Goal: Communication & Community: Answer question/provide support

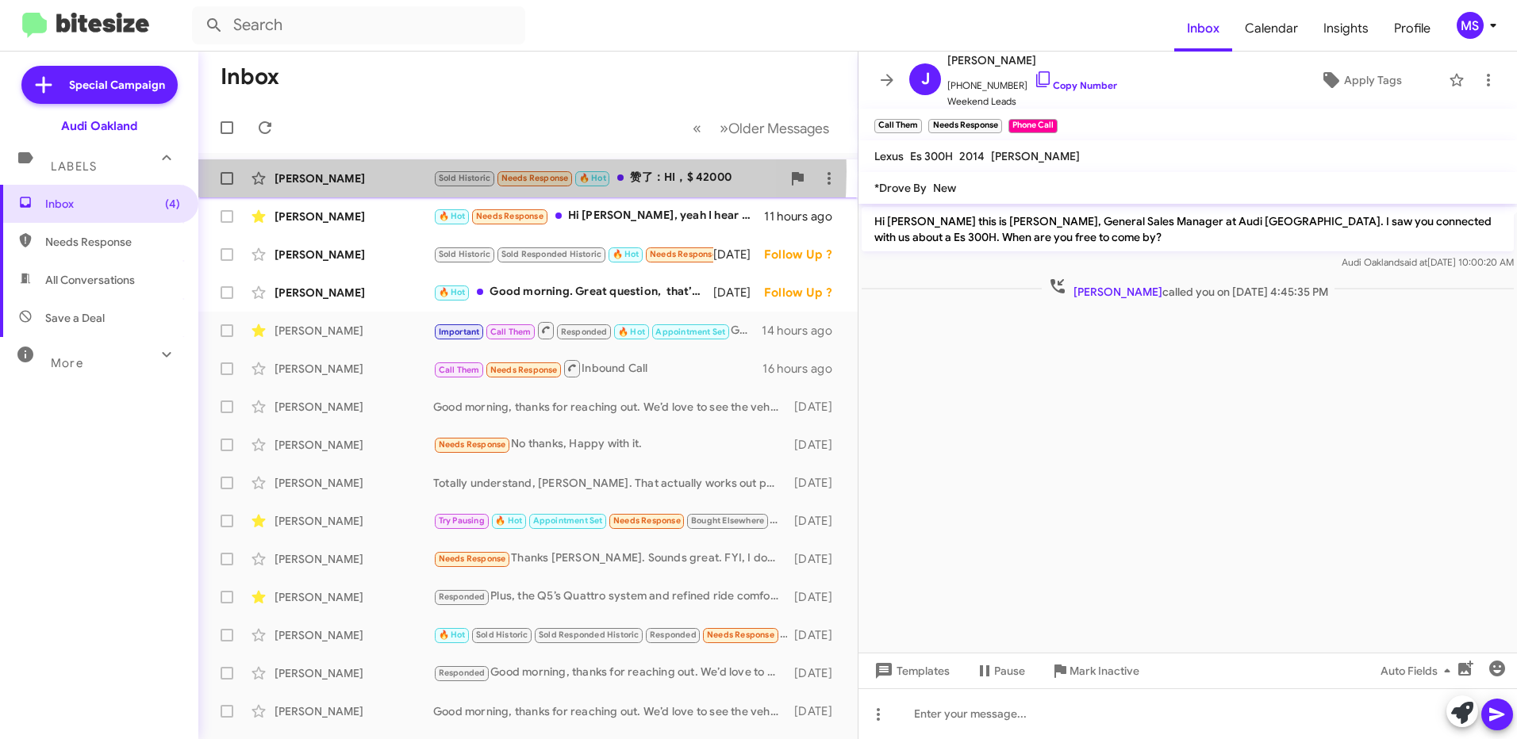
click at [408, 171] on div "[PERSON_NAME]" at bounding box center [353, 179] width 159 height 16
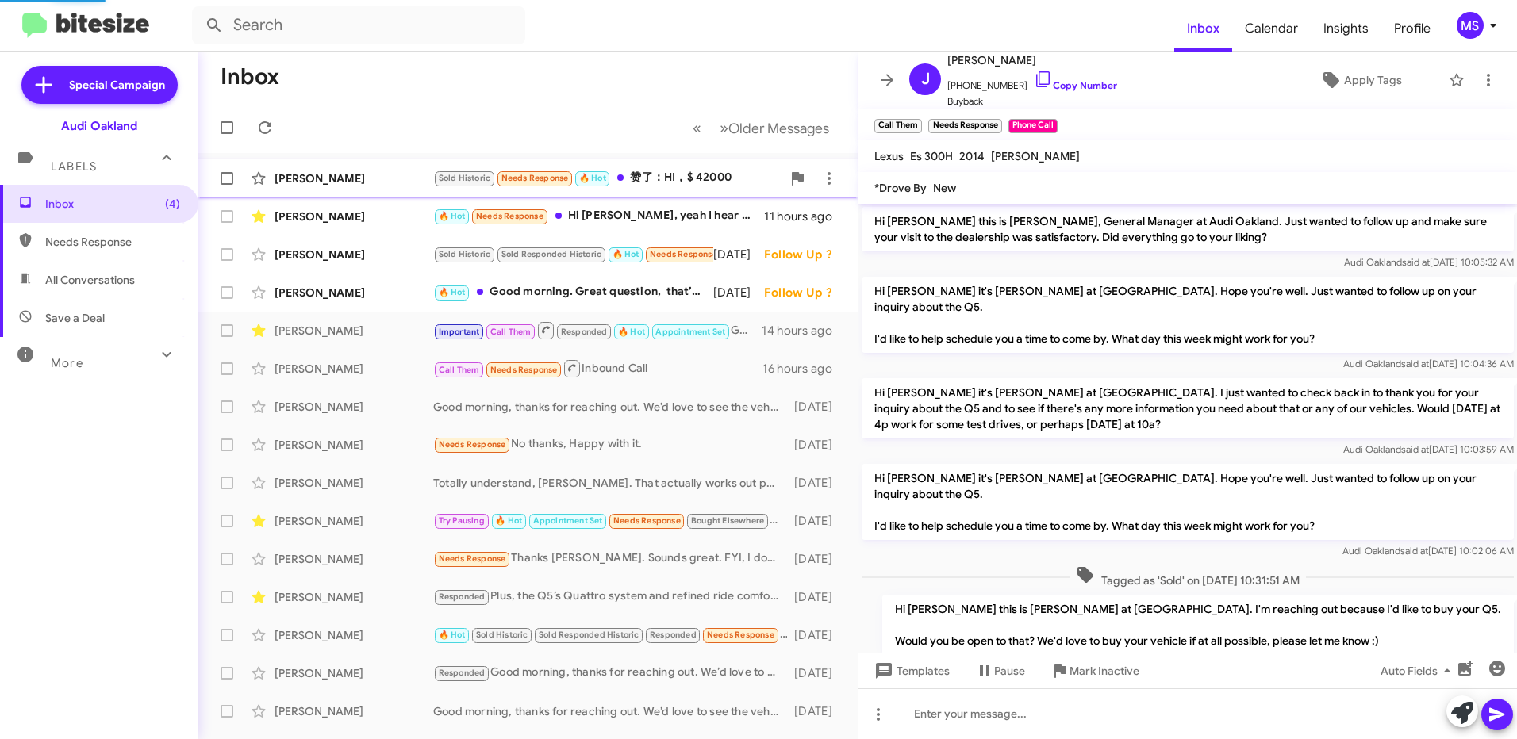
scroll to position [101, 0]
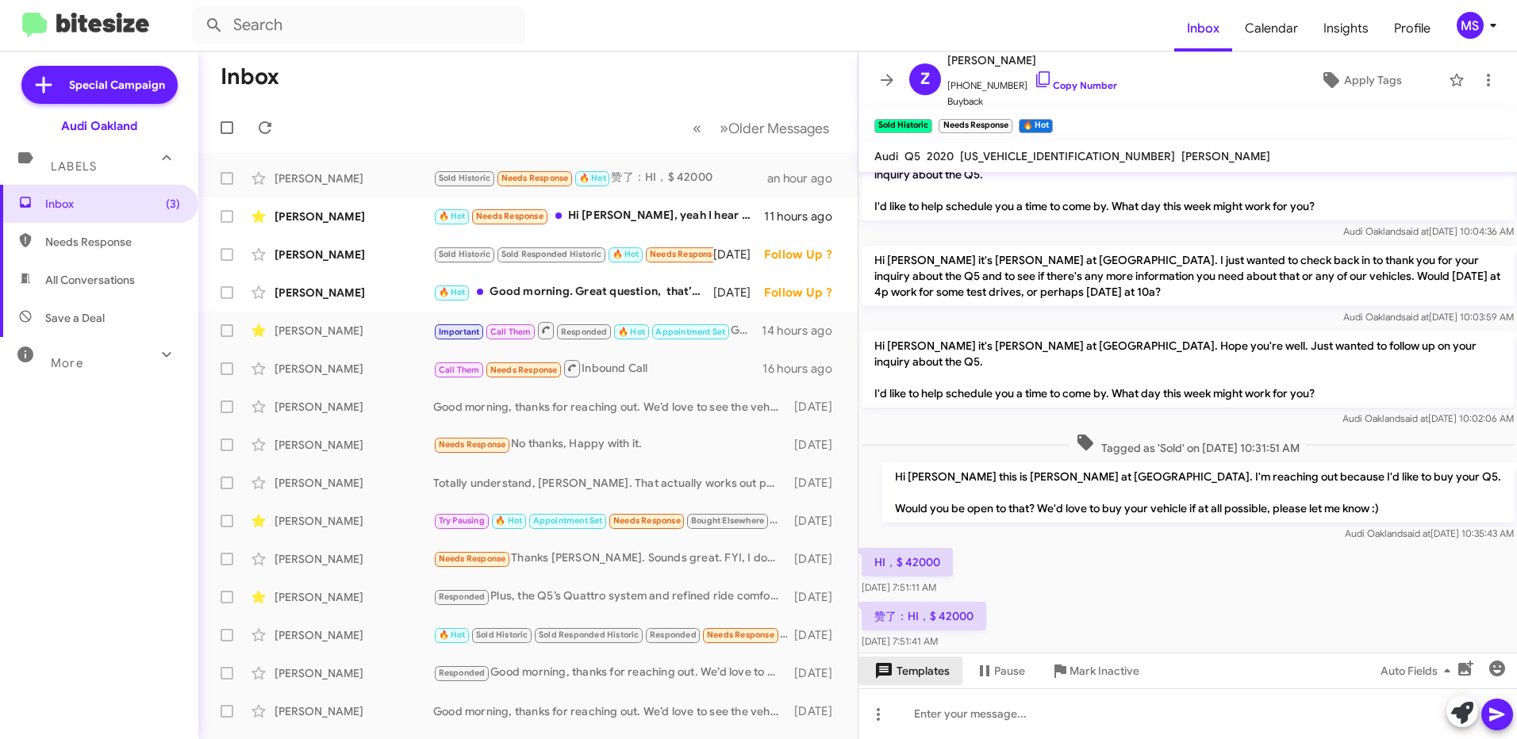
click at [932, 676] on span "Templates" at bounding box center [910, 671] width 79 height 29
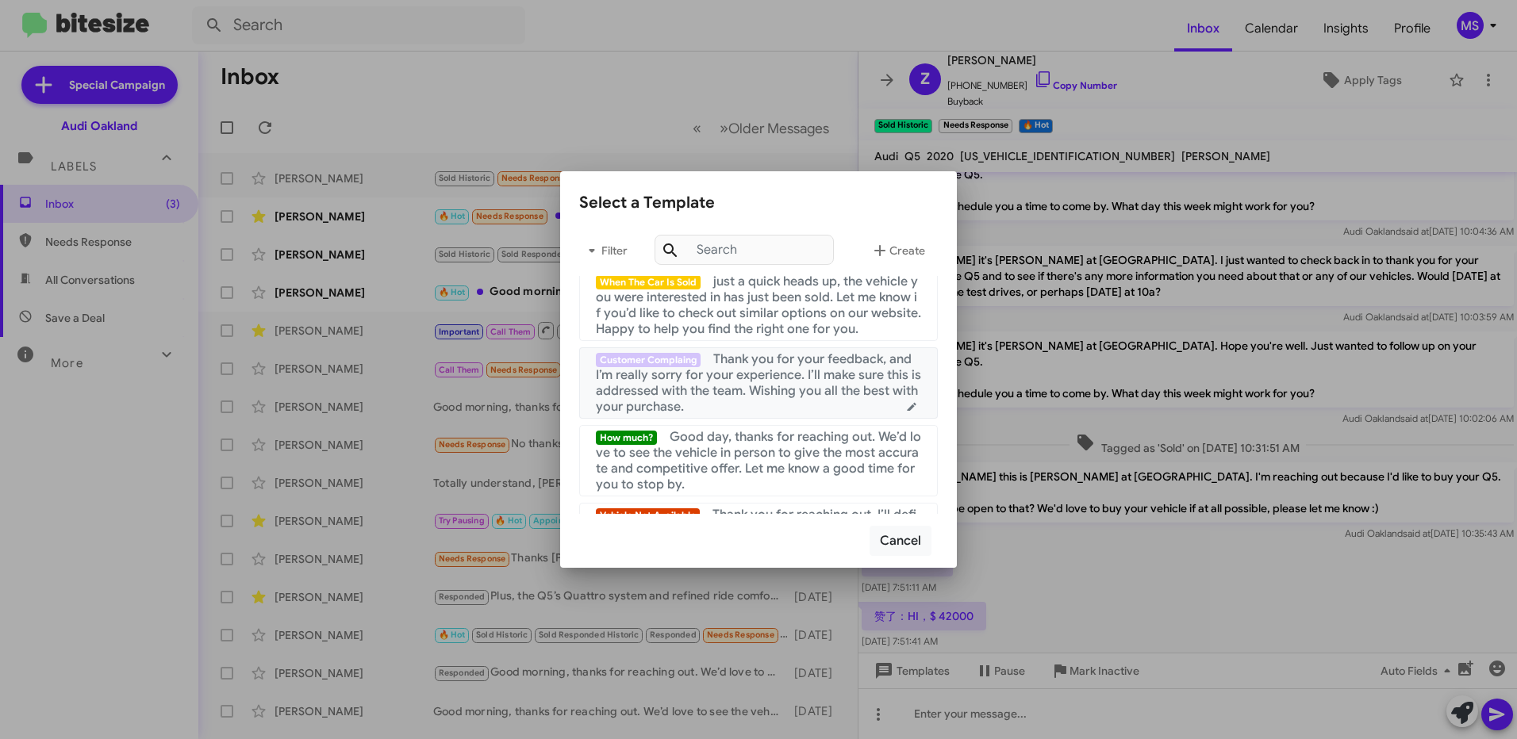
scroll to position [476, 0]
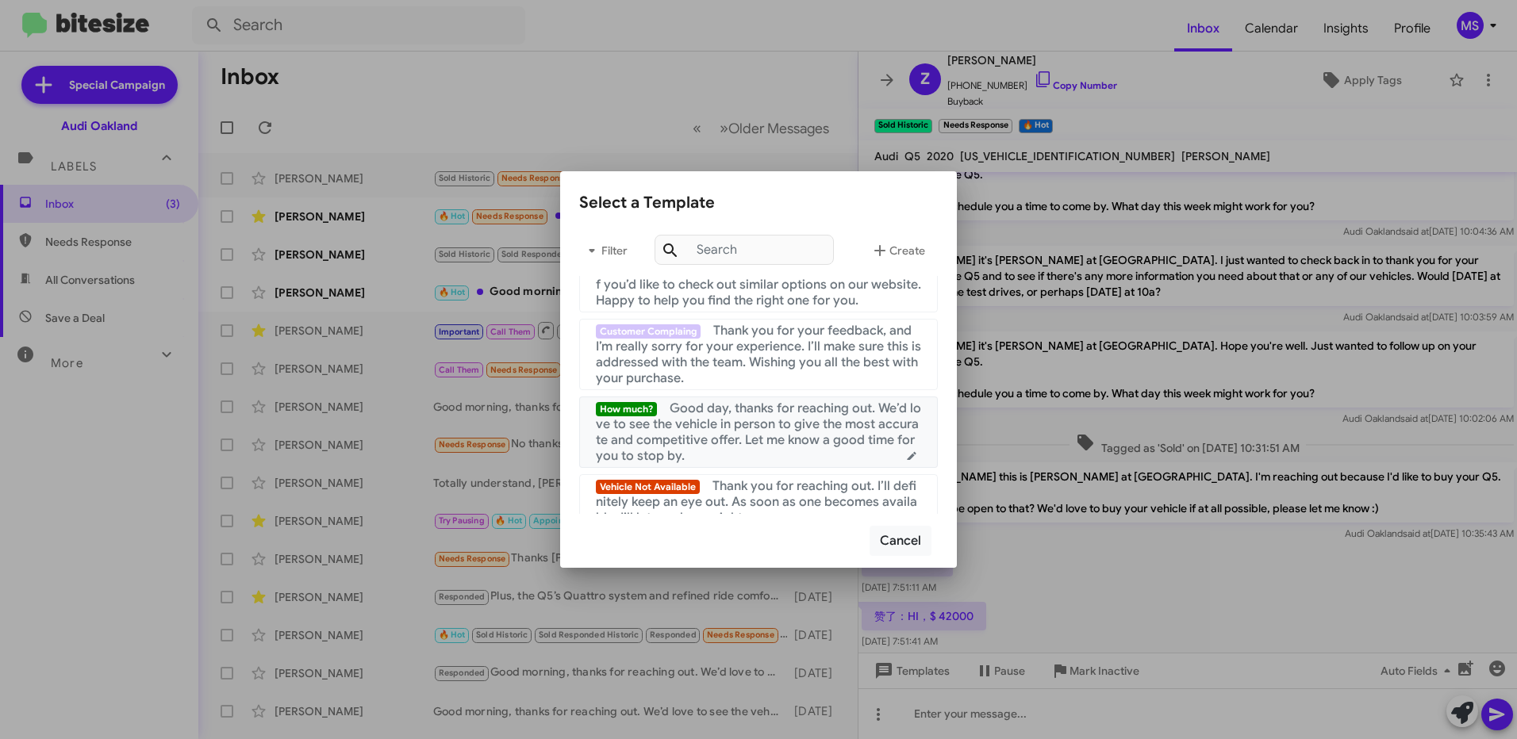
click at [744, 440] on span "Good day, thanks for reaching out. We’d love to see the vehicle in person to gi…" at bounding box center [758, 432] width 325 height 63
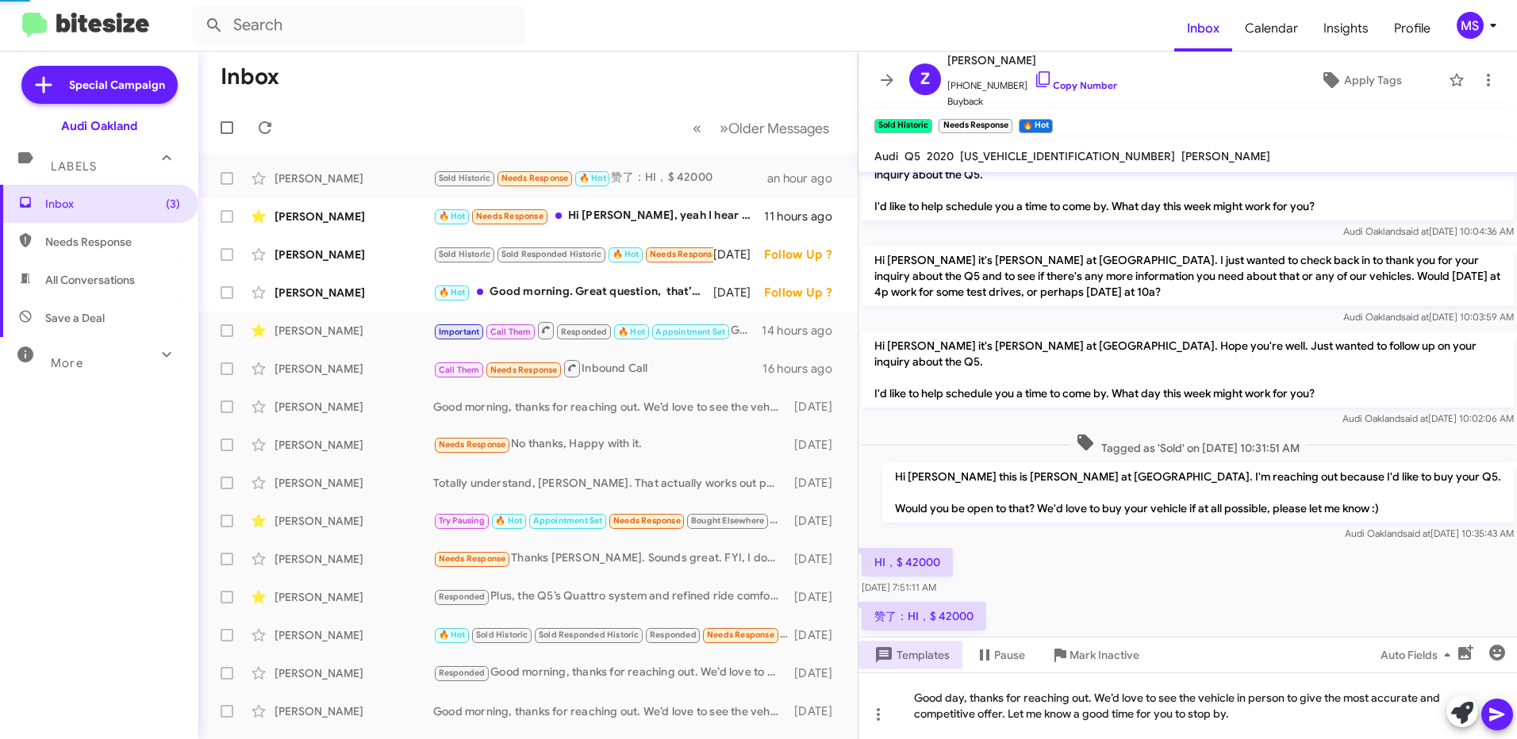
scroll to position [117, 0]
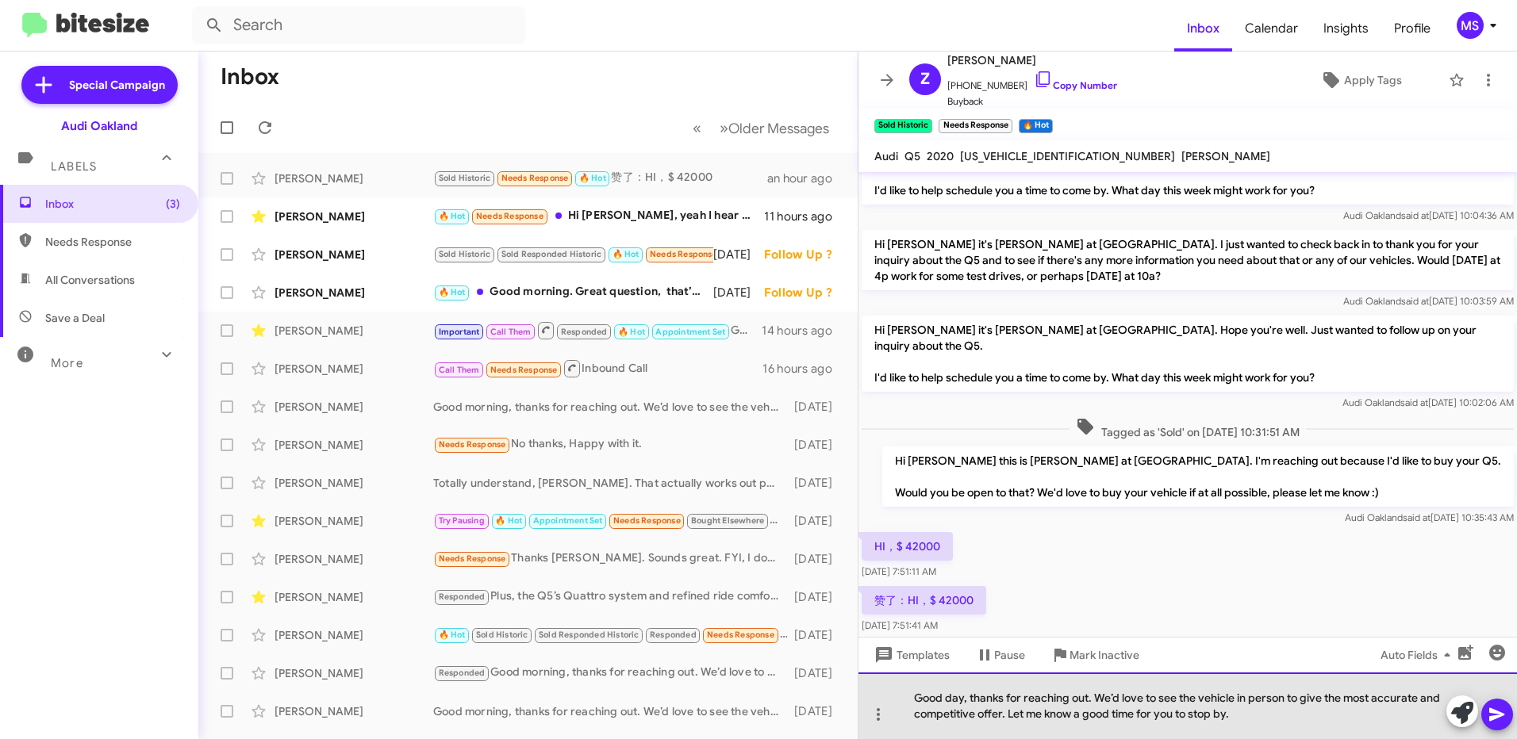
drag, startPoint x: 1238, startPoint y: 714, endPoint x: 882, endPoint y: 682, distance: 356.8
click at [882, 682] on div "Good day, thanks for reaching out. We’d love to see the vehicle in person to gi…" at bounding box center [1187, 706] width 658 height 67
click at [961, 696] on div "Good day, thanks for reaching out. We’d love to see the vehicle in person to gi…" at bounding box center [1187, 706] width 658 height 67
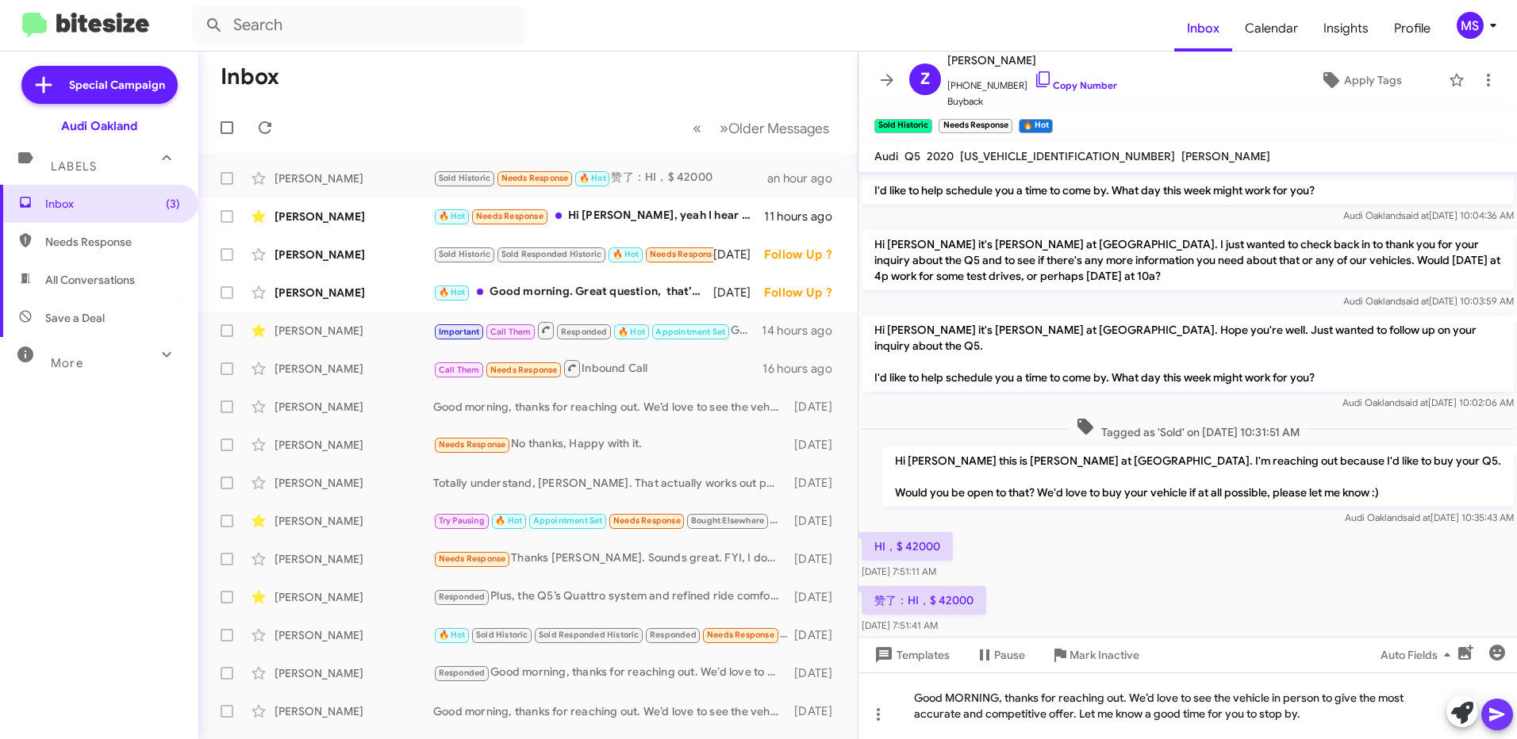
click at [1498, 715] on icon at bounding box center [1497, 714] width 19 height 19
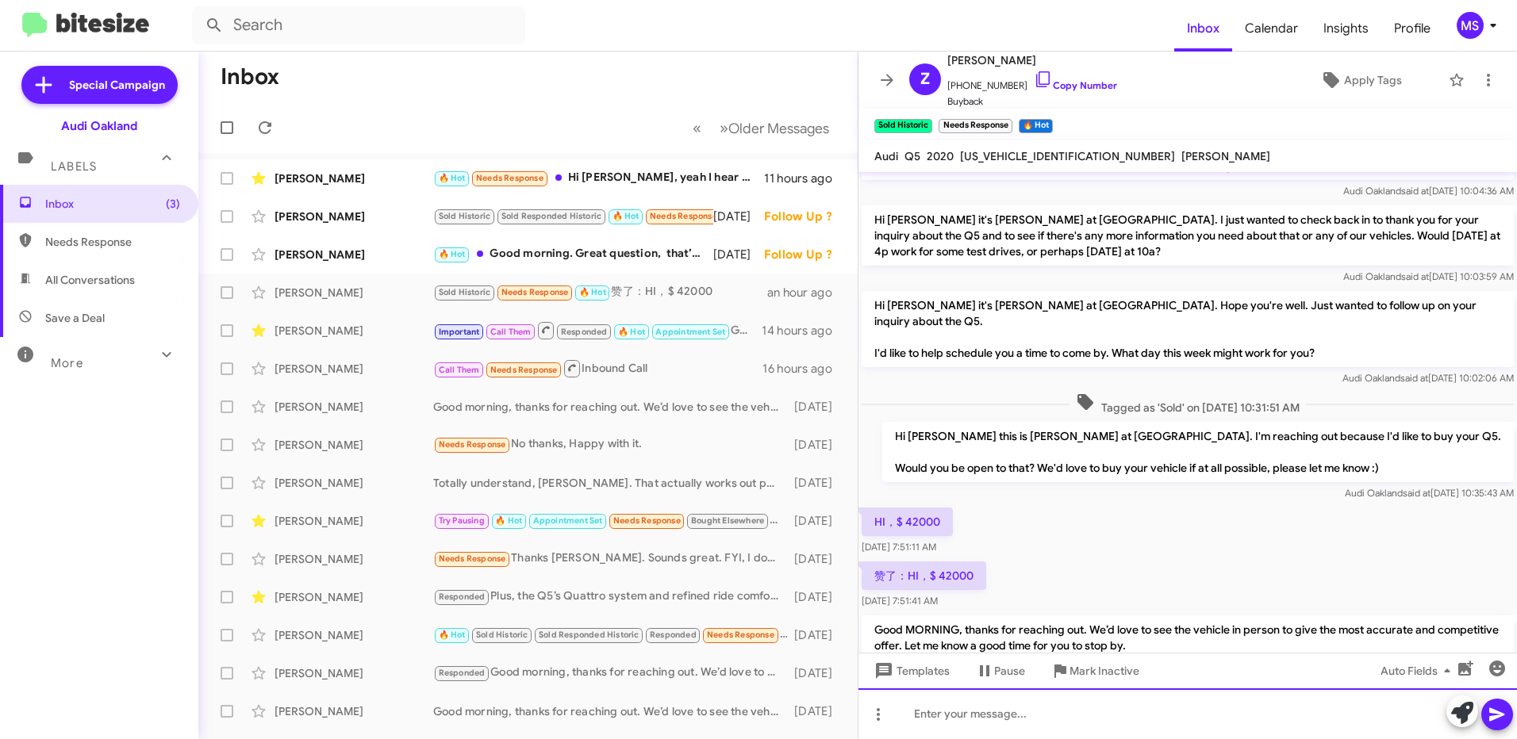
scroll to position [175, 0]
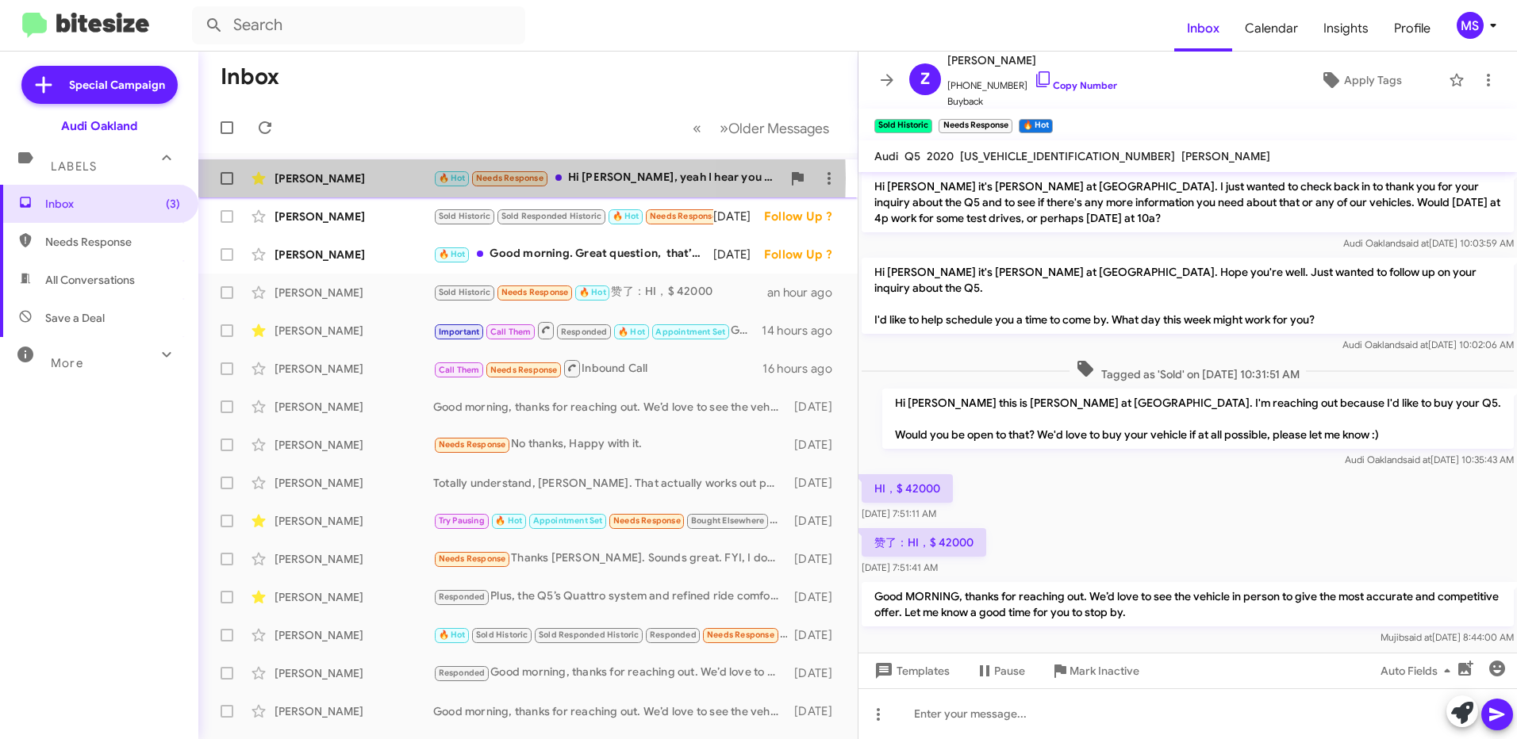
click at [378, 179] on div "[PERSON_NAME]" at bounding box center [353, 179] width 159 height 16
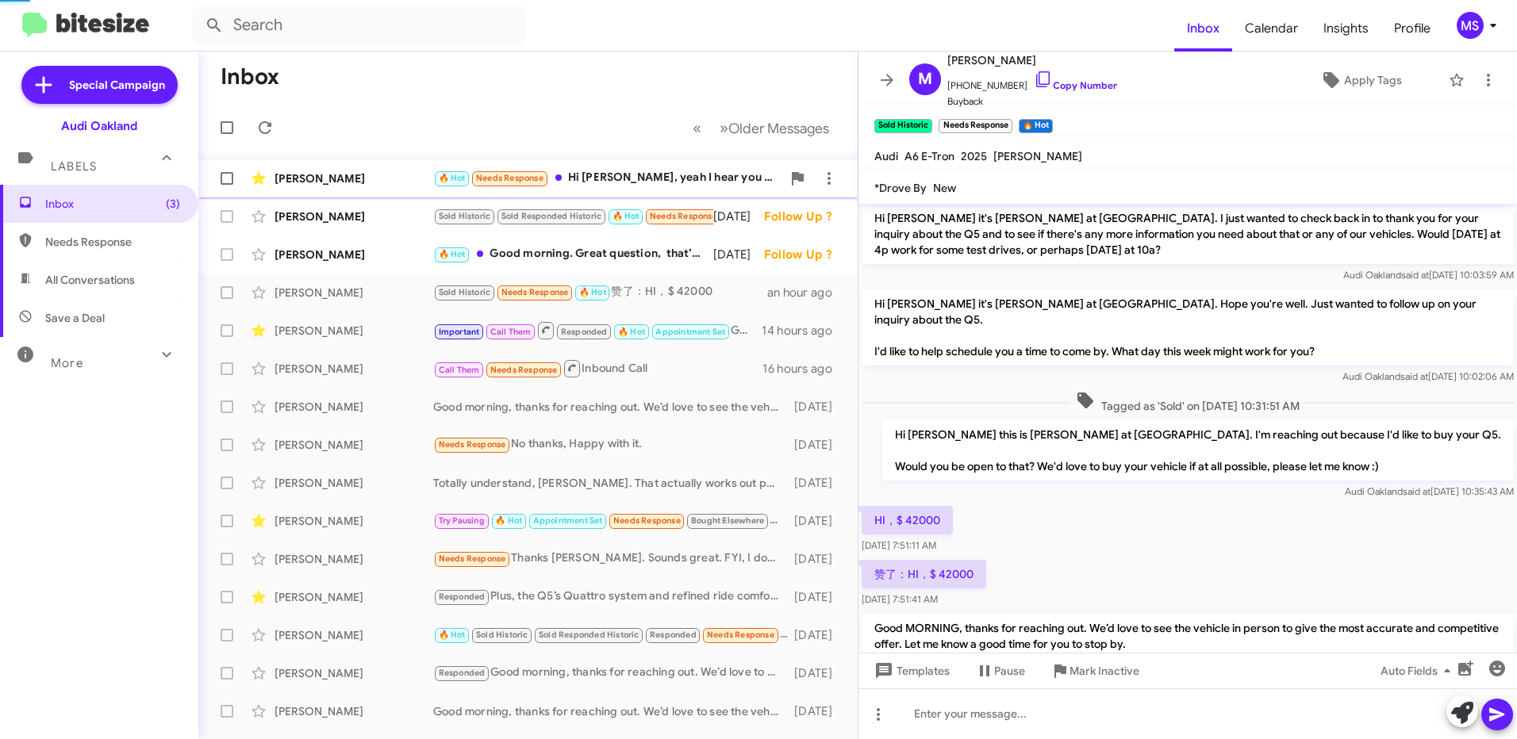
scroll to position [131, 0]
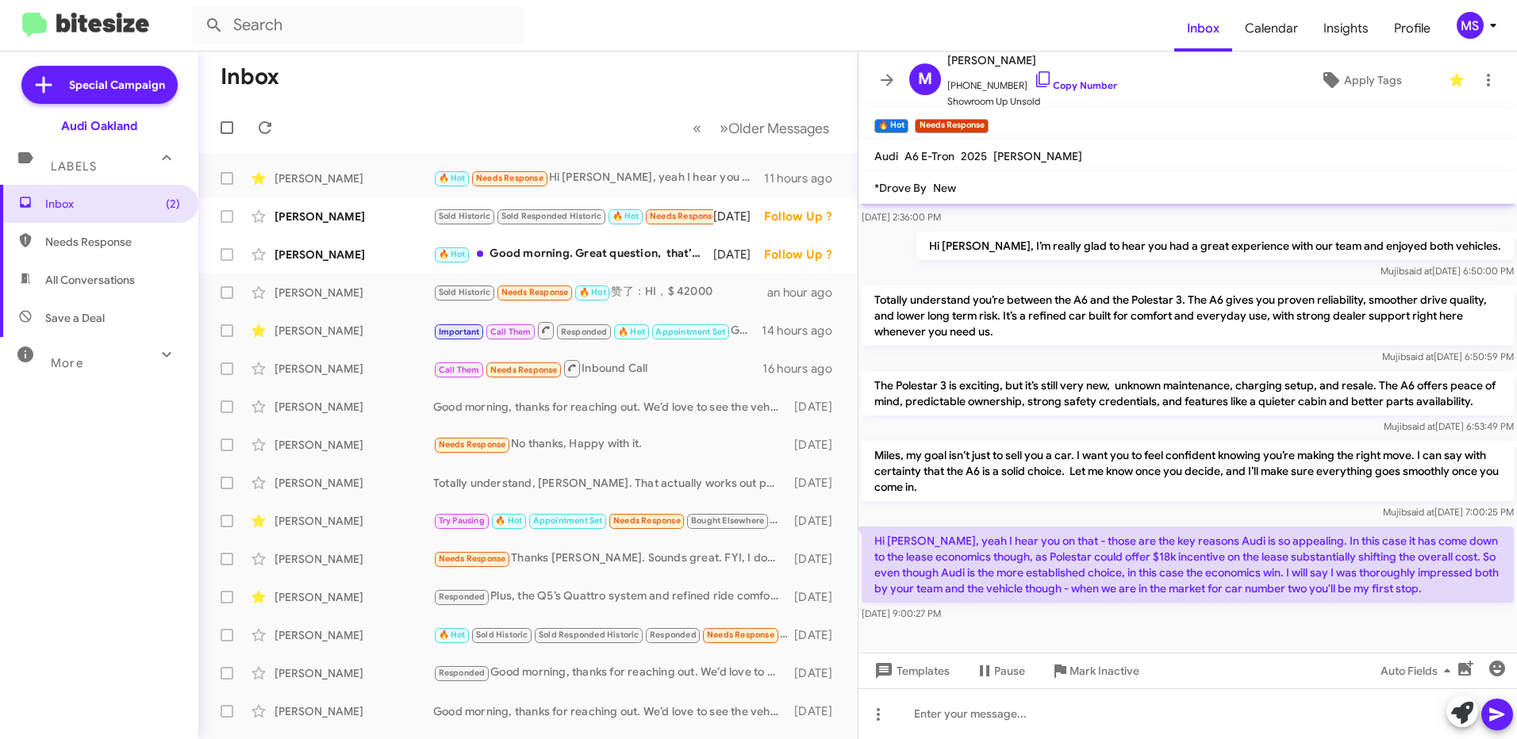
drag, startPoint x: 1460, startPoint y: 592, endPoint x: 872, endPoint y: 539, distance: 590.3
click at [872, 539] on p "Hi [PERSON_NAME], yeah I hear you on that - those are the key reasons Audi is s…" at bounding box center [1188, 565] width 652 height 76
copy p "Hi [PERSON_NAME], yeah I hear you on that - those are the key reasons Audi is s…"
click at [1207, 709] on div at bounding box center [1187, 714] width 658 height 51
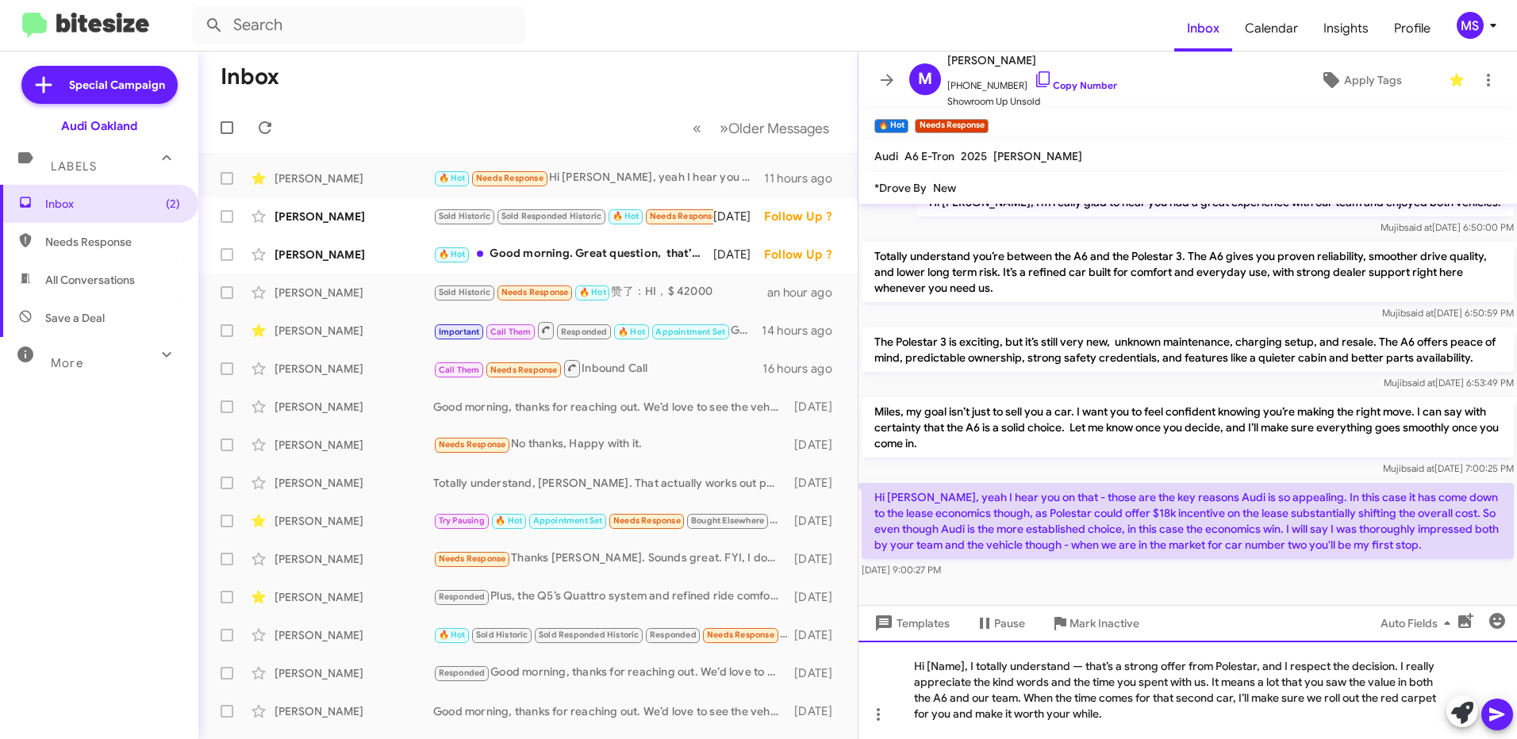
click at [1084, 666] on div "Hi [Name], I totally understand — that’s a strong offer from Polestar, and I re…" at bounding box center [1187, 690] width 658 height 98
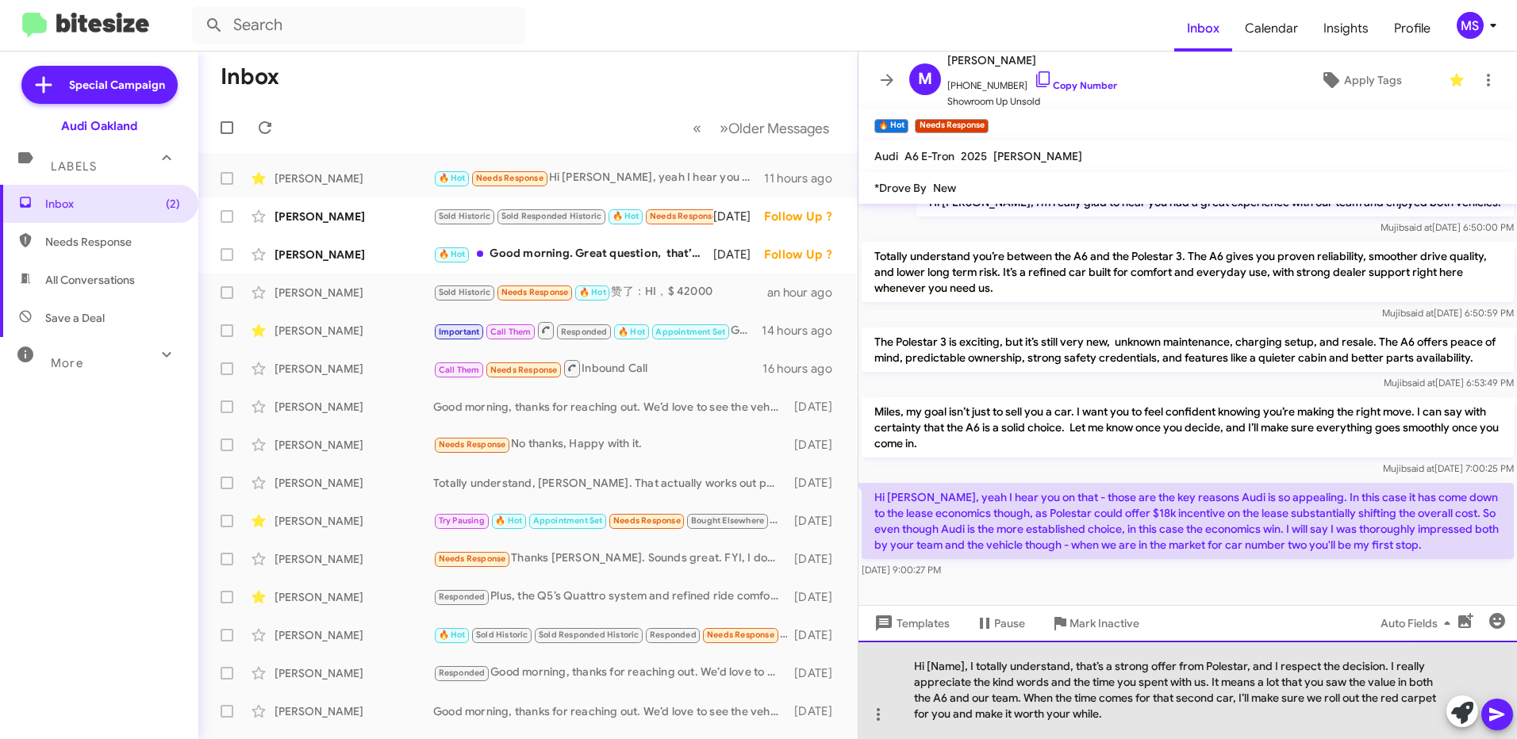
click at [962, 671] on div "Hi [Name], I totally understand, that’s a strong offer from Polestar, and I res…" at bounding box center [1187, 690] width 658 height 98
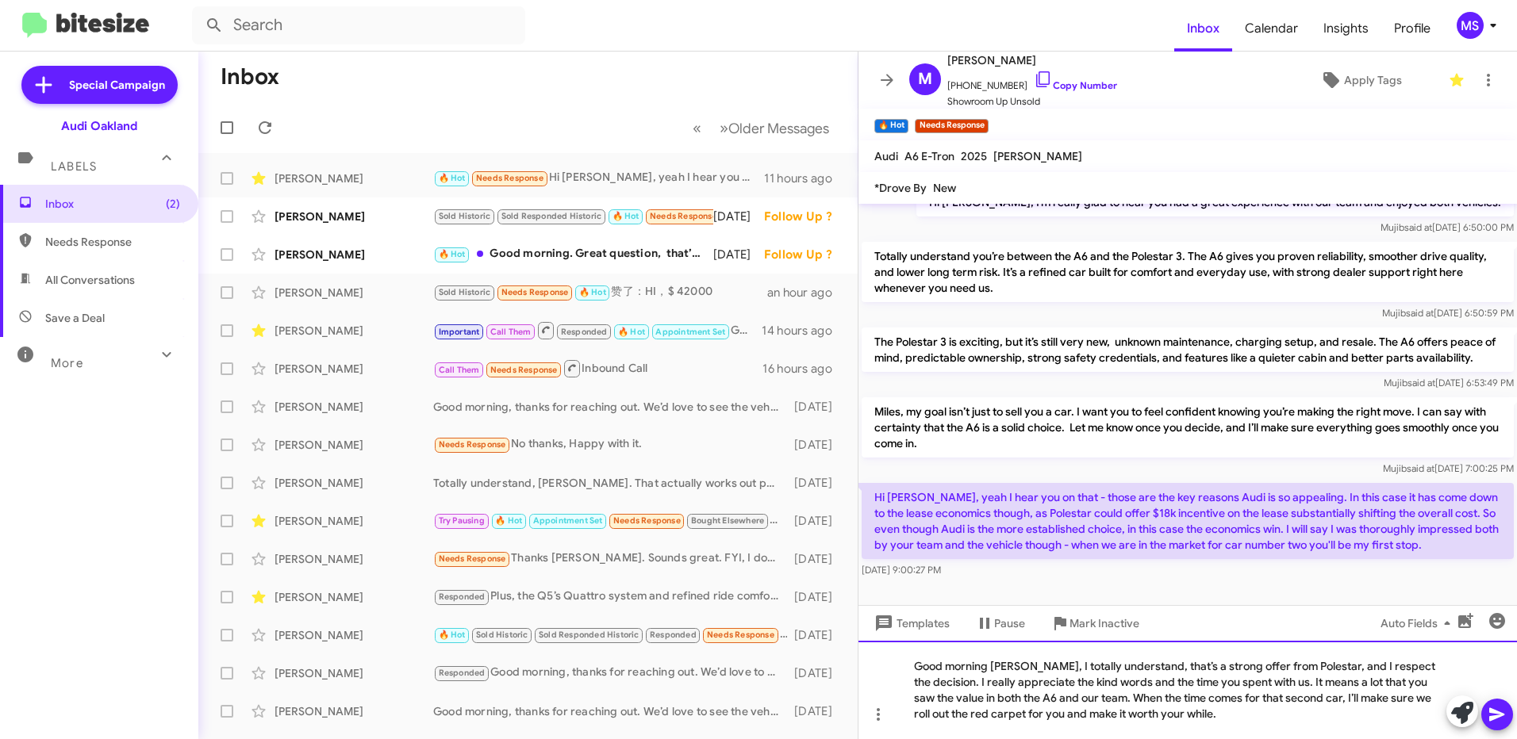
click at [1167, 715] on div "Good morning [PERSON_NAME], I totally understand, that’s a strong offer from Po…" at bounding box center [1187, 690] width 658 height 98
click at [1498, 624] on icon "button" at bounding box center [1497, 621] width 19 height 19
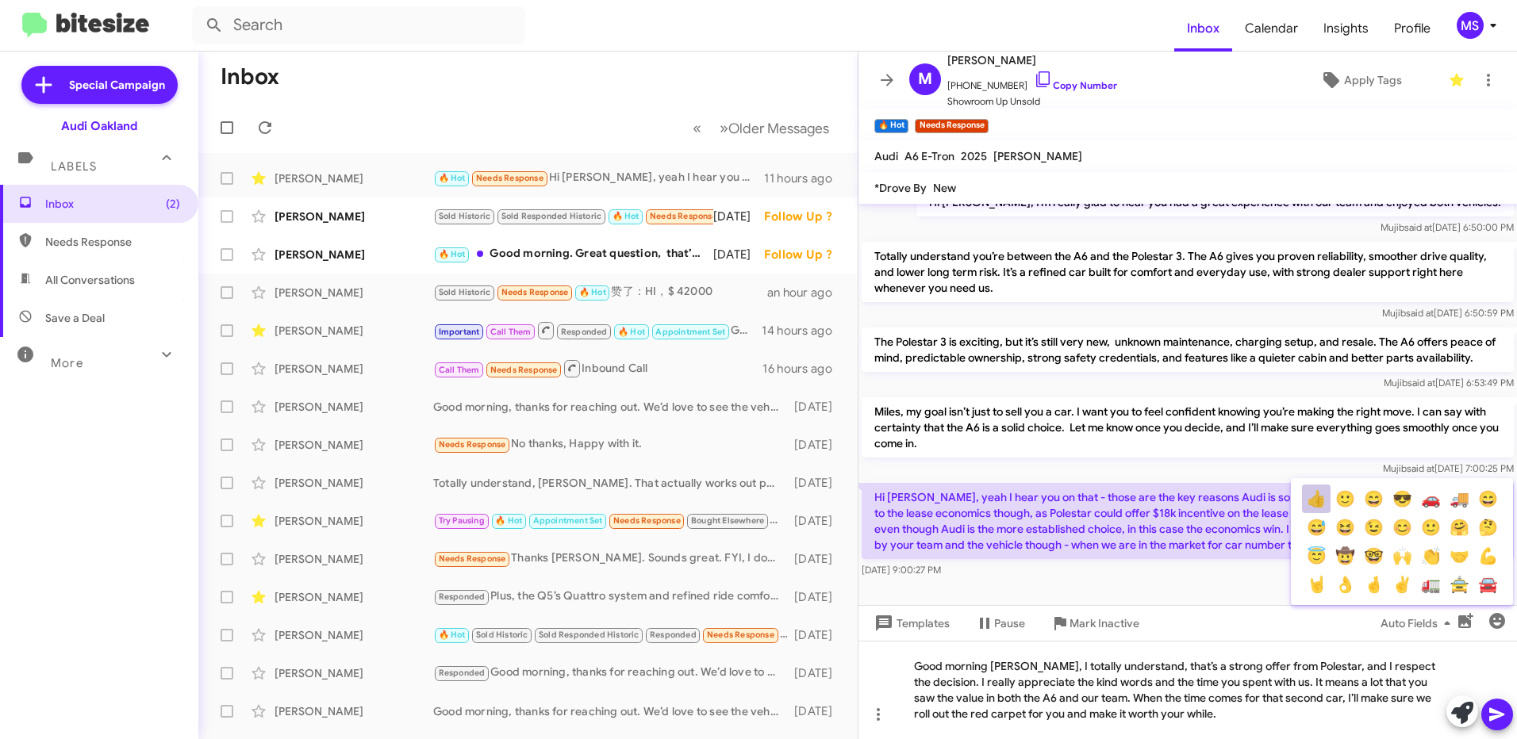
click at [1313, 507] on button "👍" at bounding box center [1316, 499] width 29 height 29
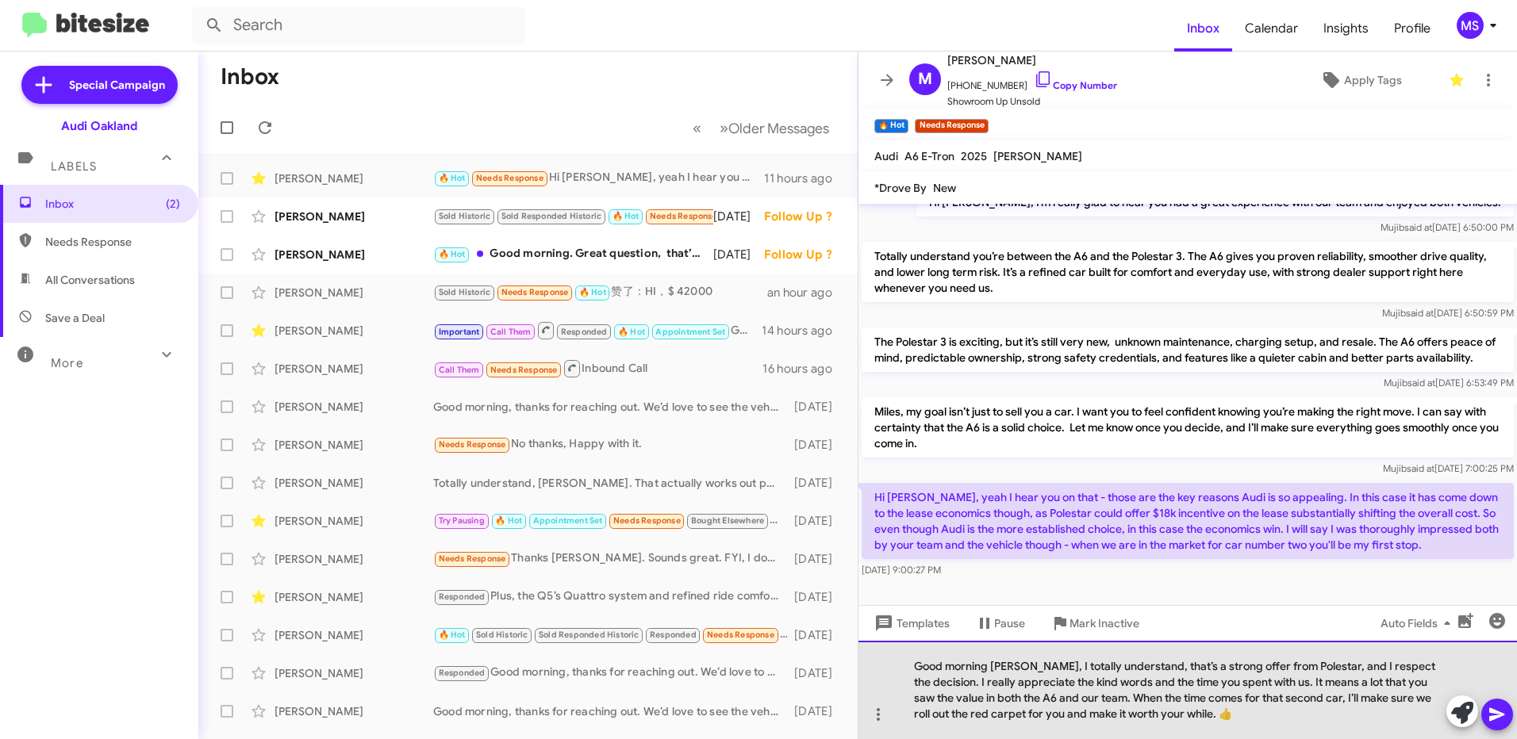
click at [1319, 713] on div "Good morning [PERSON_NAME], I totally understand, that’s a strong offer from Po…" at bounding box center [1187, 690] width 658 height 98
click at [1219, 724] on div "Good morning [PERSON_NAME], I totally understand, that’s a strong offer from Po…" at bounding box center [1187, 690] width 658 height 98
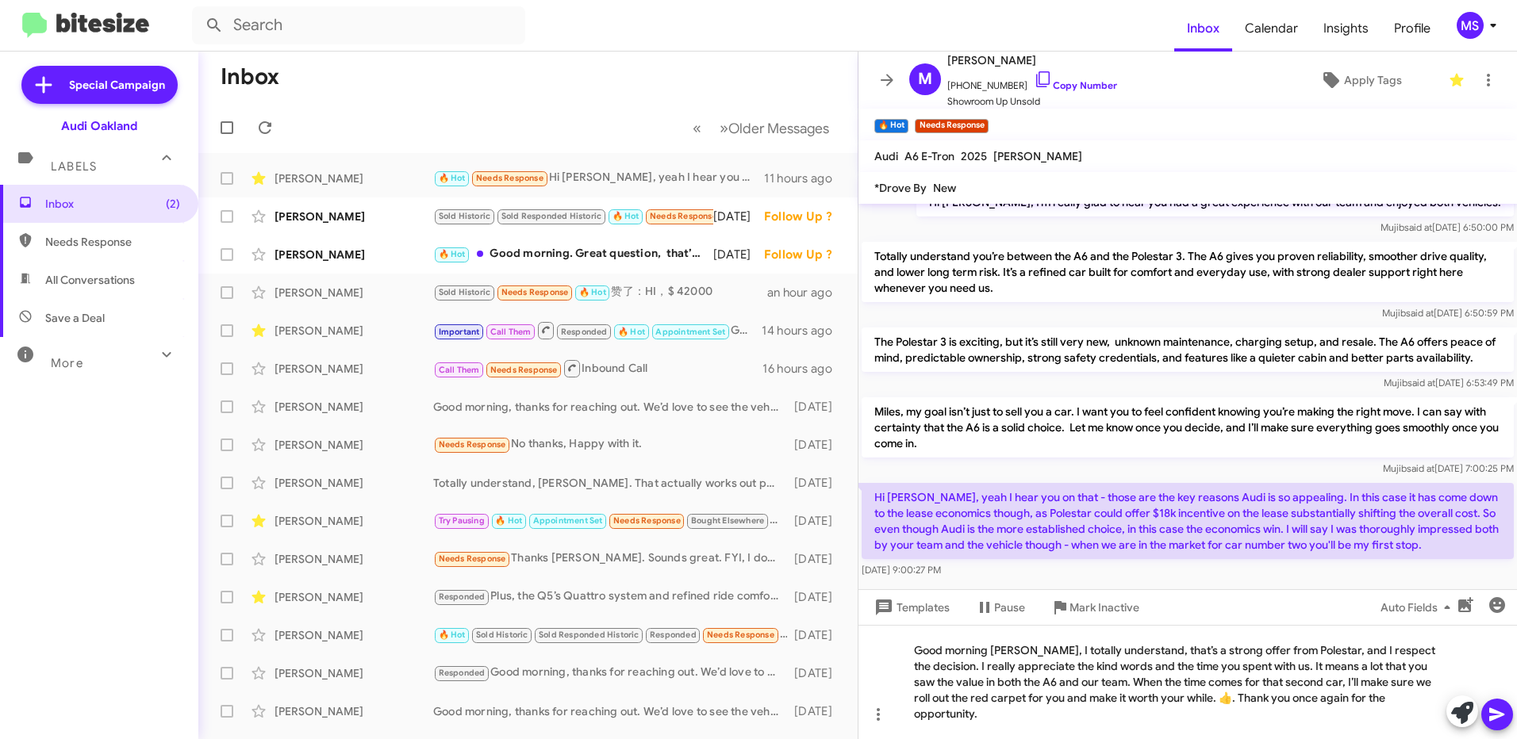
click at [1491, 714] on icon at bounding box center [1497, 714] width 19 height 19
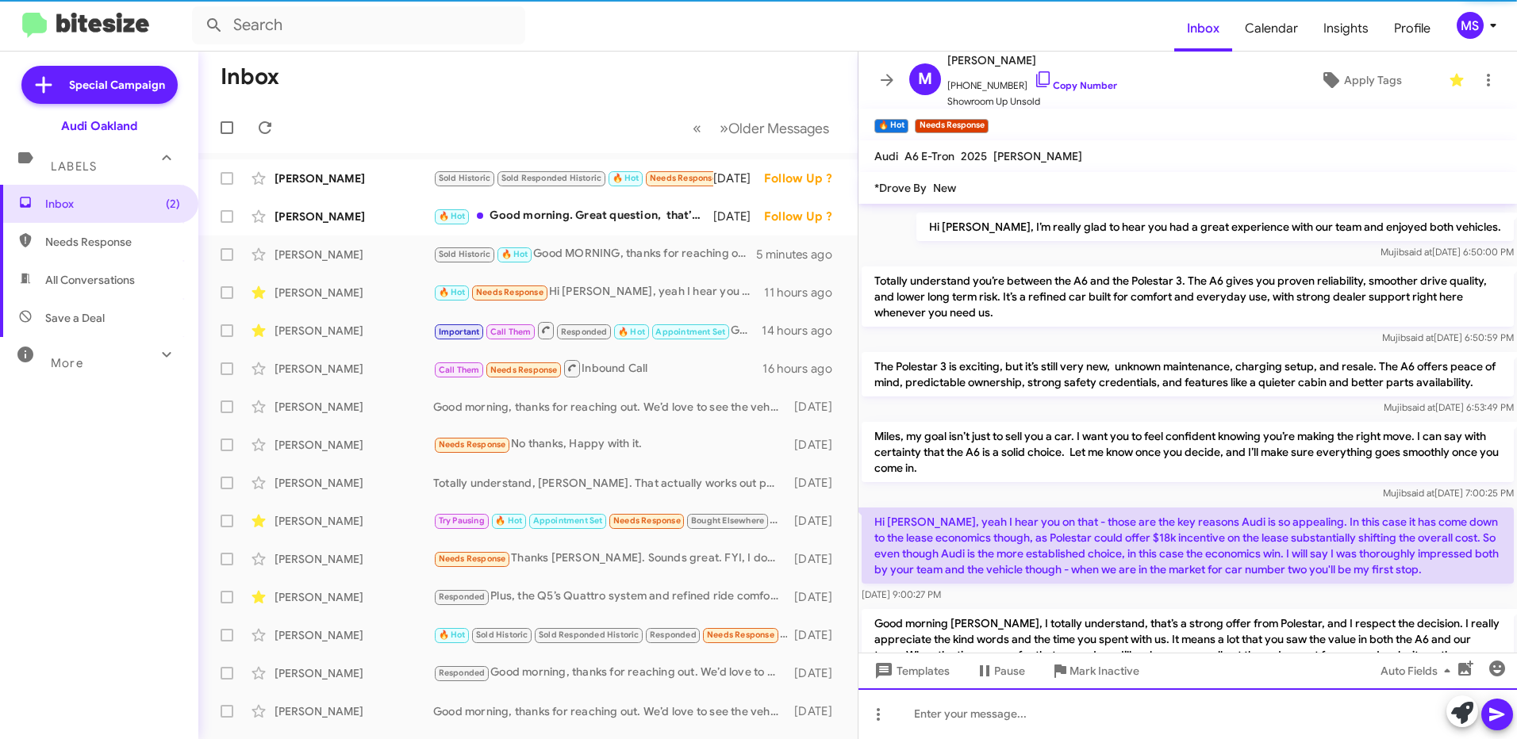
scroll to position [236, 0]
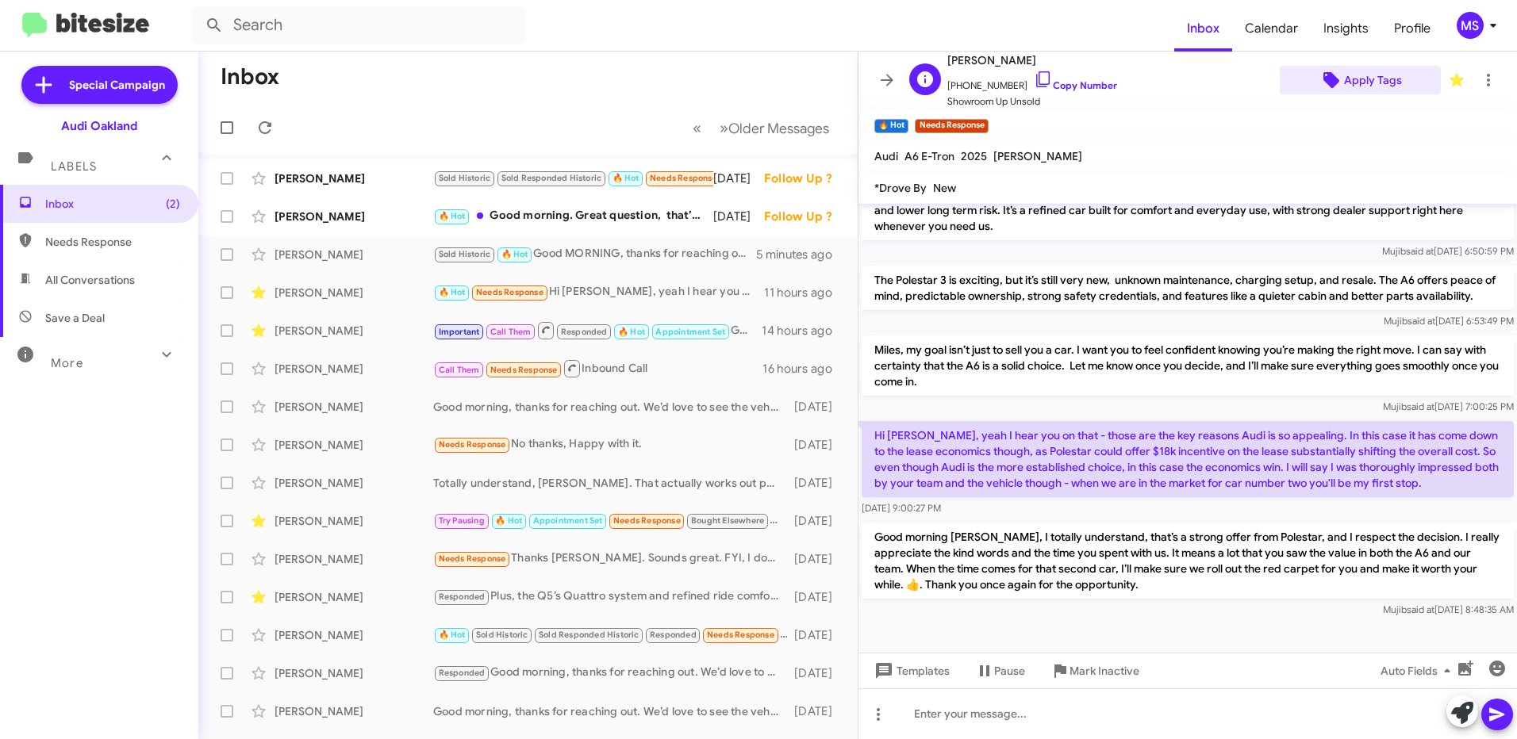
click at [1365, 83] on span "Apply Tags" at bounding box center [1373, 80] width 58 height 29
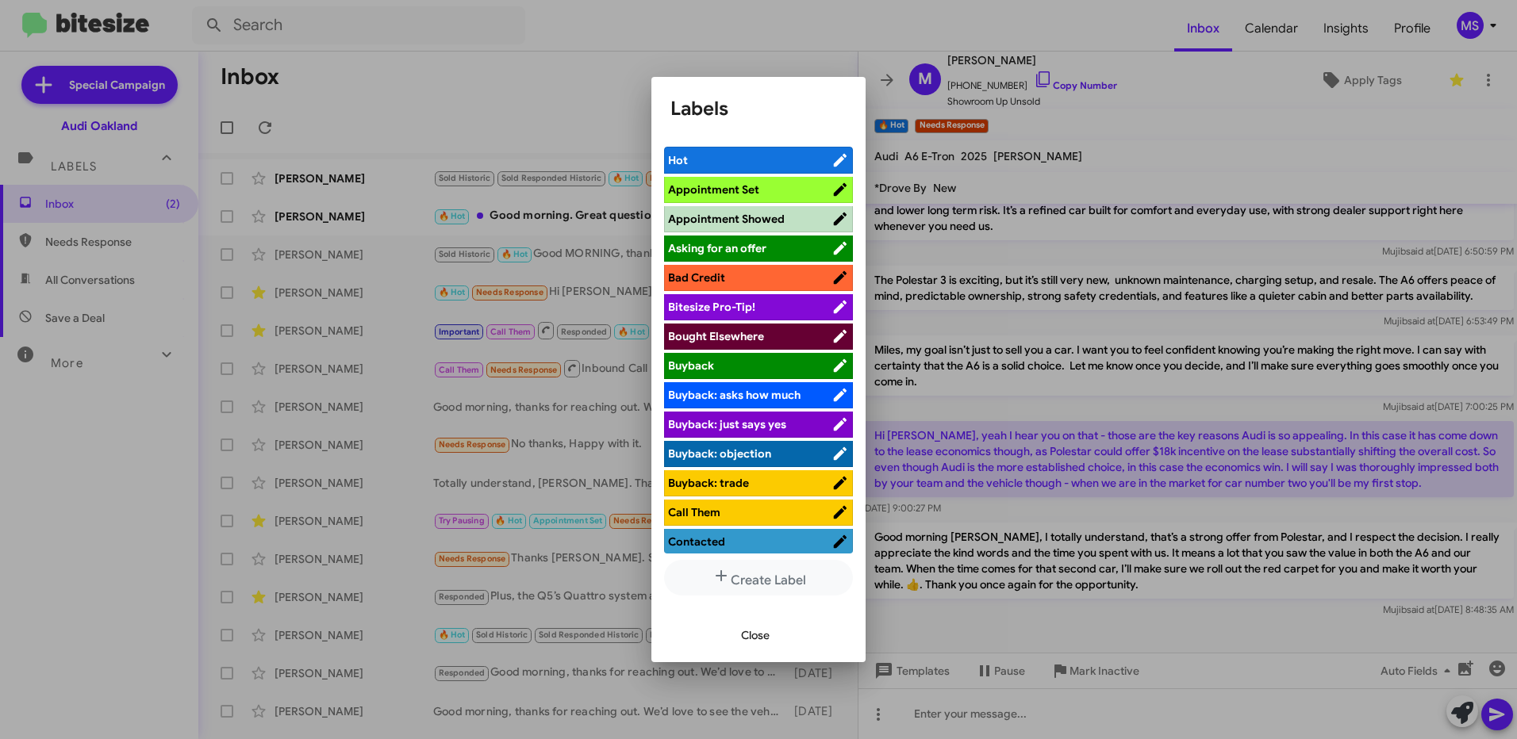
click at [766, 340] on span "Bought Elsewhere" at bounding box center [749, 336] width 163 height 16
click at [764, 631] on span "Close" at bounding box center [755, 635] width 29 height 29
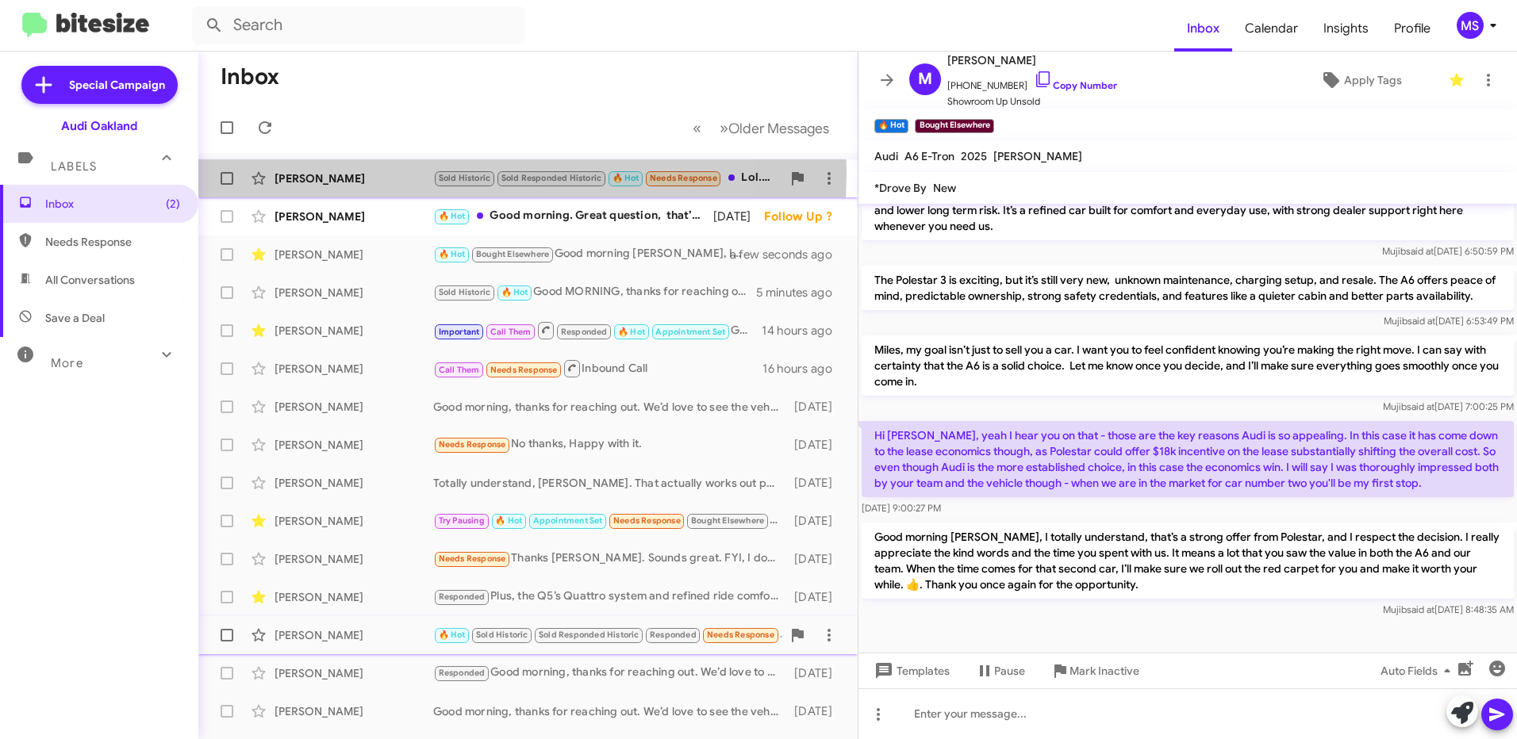
click at [397, 173] on div "[PERSON_NAME]" at bounding box center [353, 179] width 159 height 16
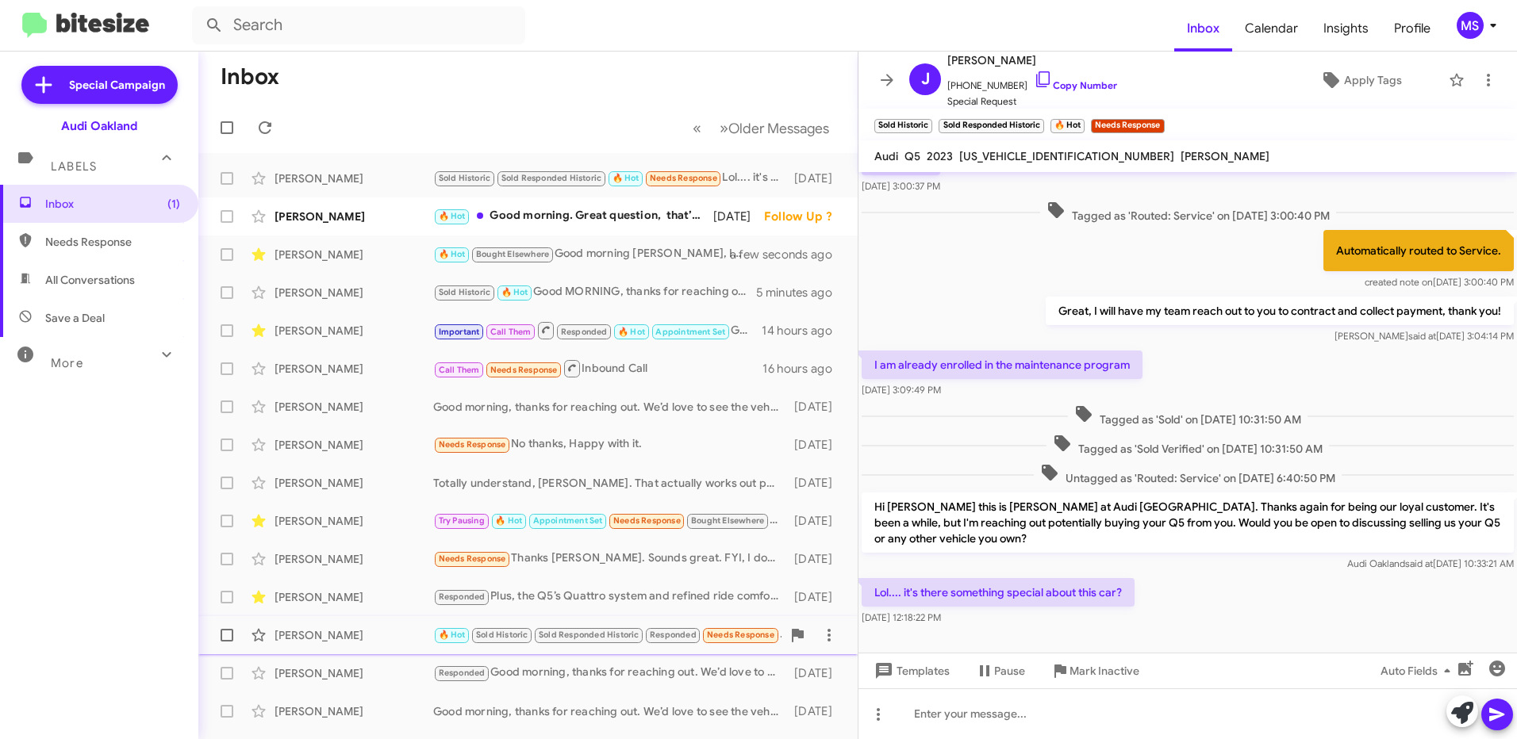
scroll to position [198, 0]
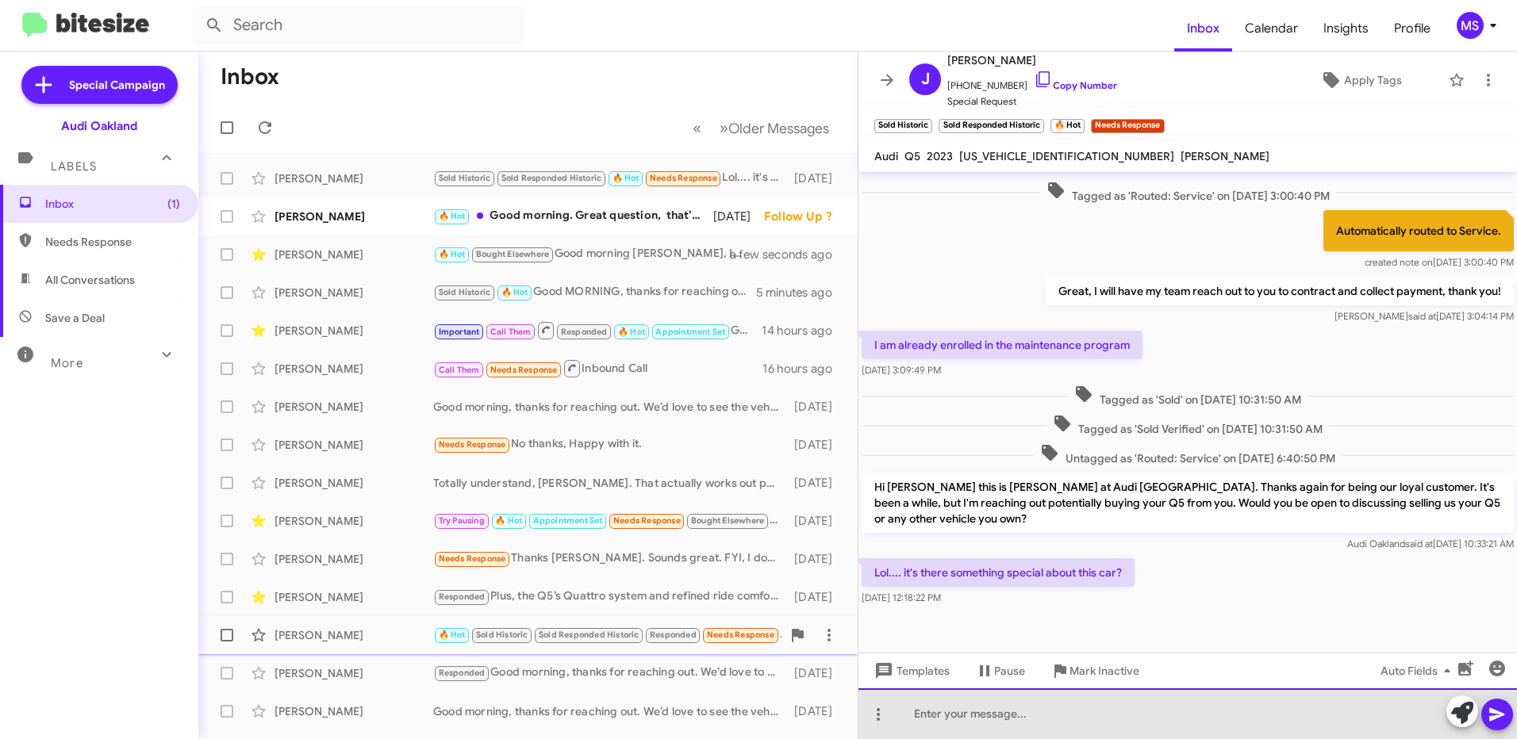
click at [1020, 720] on div at bounding box center [1187, 714] width 658 height 51
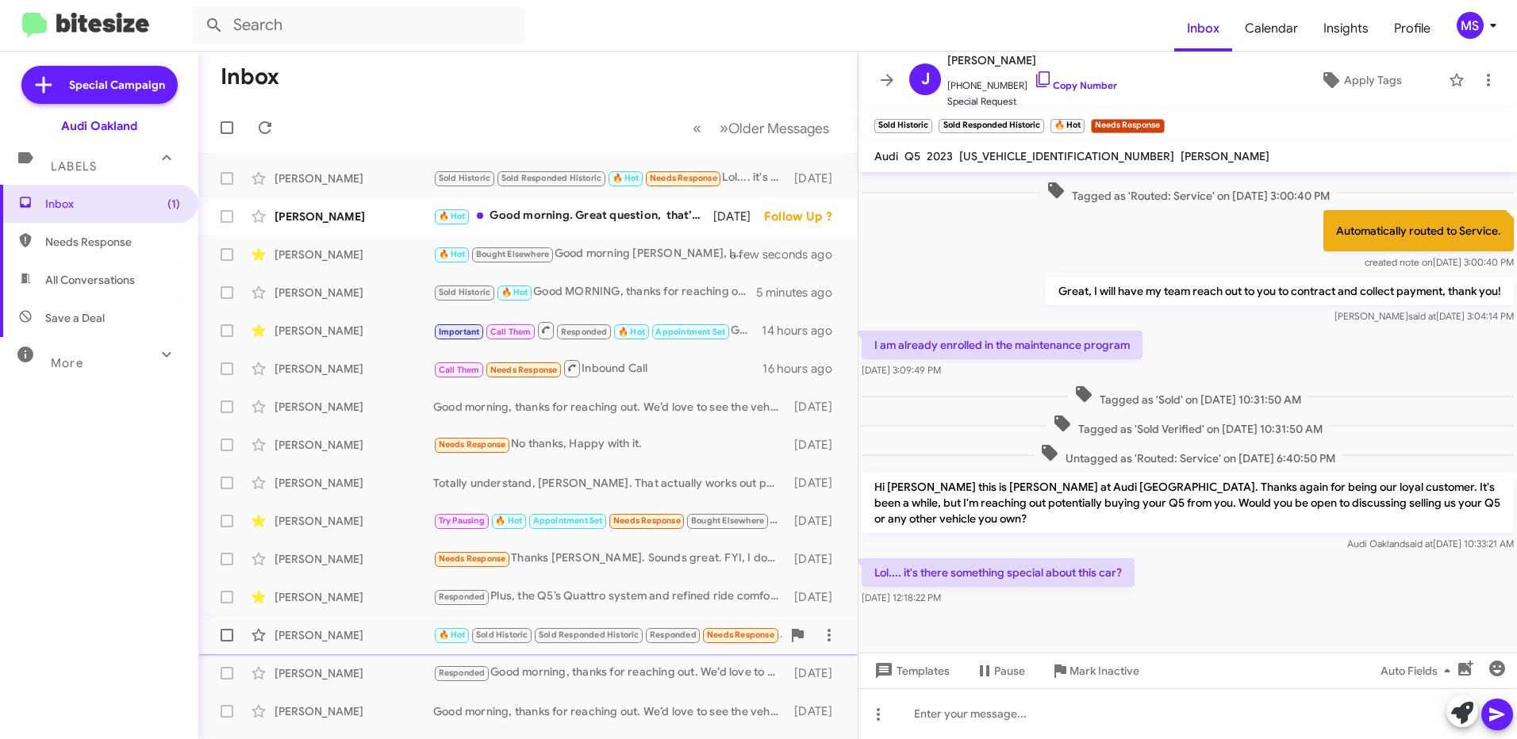
drag, startPoint x: 971, startPoint y: 520, endPoint x: 868, endPoint y: 481, distance: 110.5
click at [868, 481] on p "Hi [PERSON_NAME] this is [PERSON_NAME] at Audi [GEOGRAPHIC_DATA]. Thanks again …" at bounding box center [1188, 503] width 652 height 60
copy p "Hi [PERSON_NAME] this is [PERSON_NAME] at Audi [GEOGRAPHIC_DATA]. Thanks again …"
drag, startPoint x: 1154, startPoint y: 578, endPoint x: 869, endPoint y: 568, distance: 285.8
click at [869, 568] on div "Lol.... it's there something special about this car? [DATE] 12:18:22 PM" at bounding box center [1187, 582] width 658 height 54
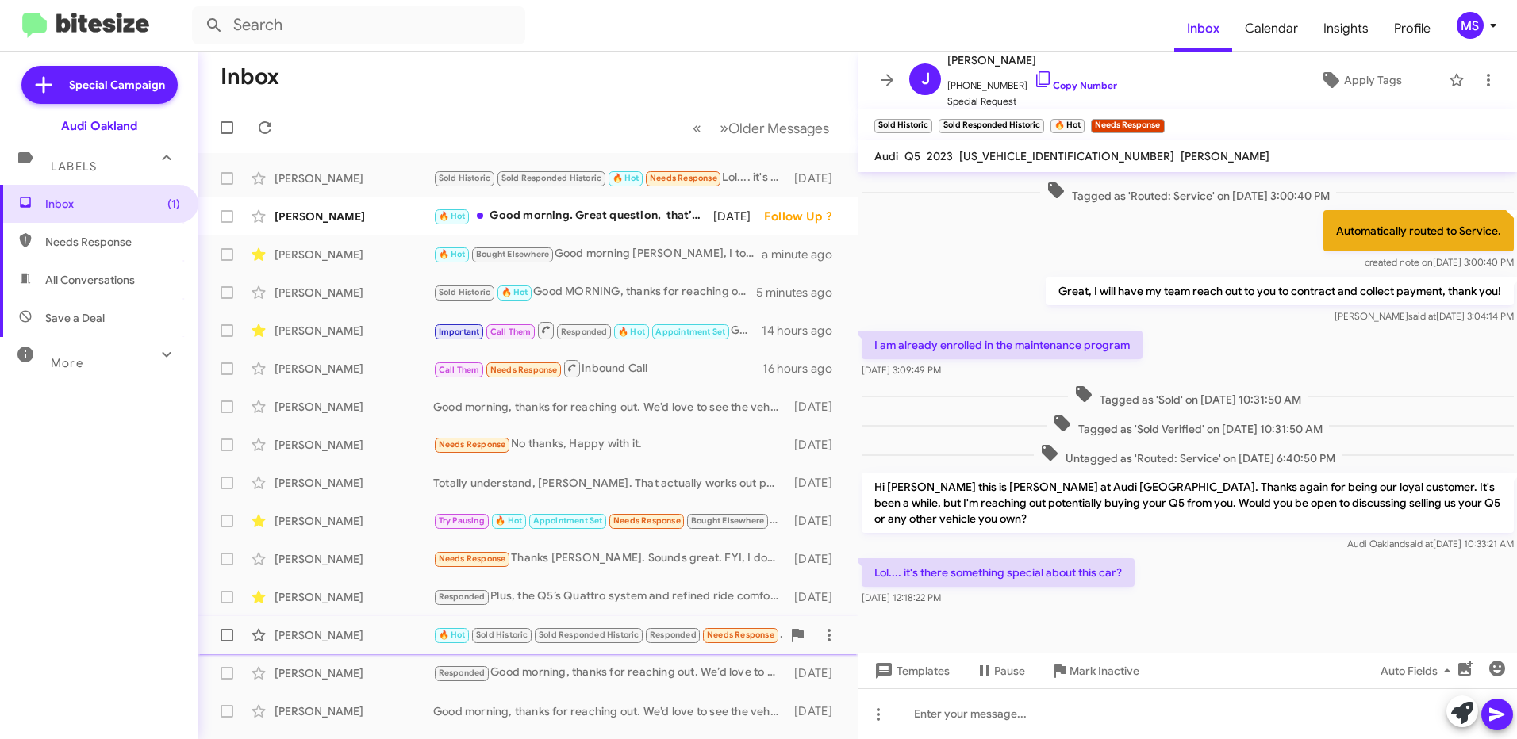
copy p "Lol.... it's there something special about this car?"
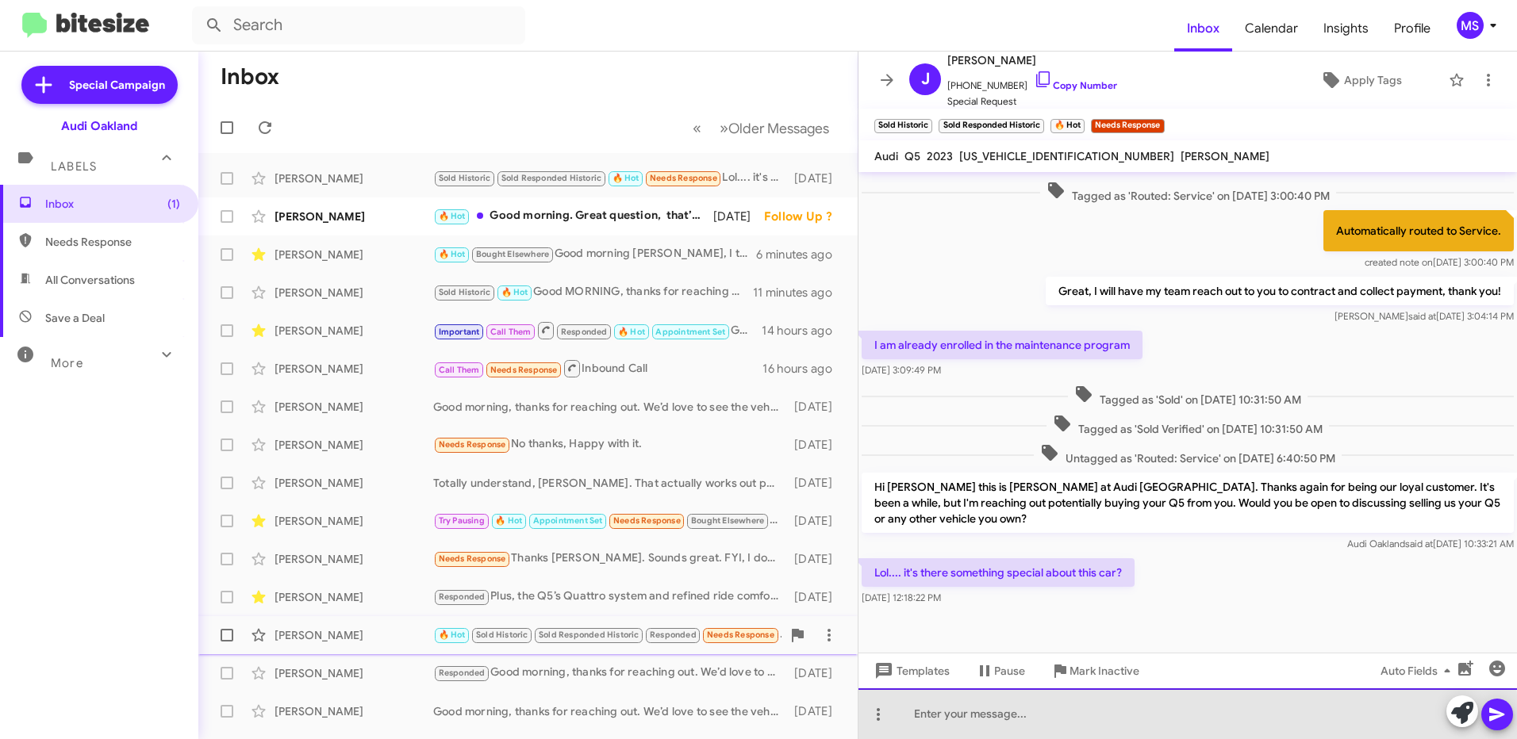
click at [1008, 721] on div at bounding box center [1187, 714] width 658 height 51
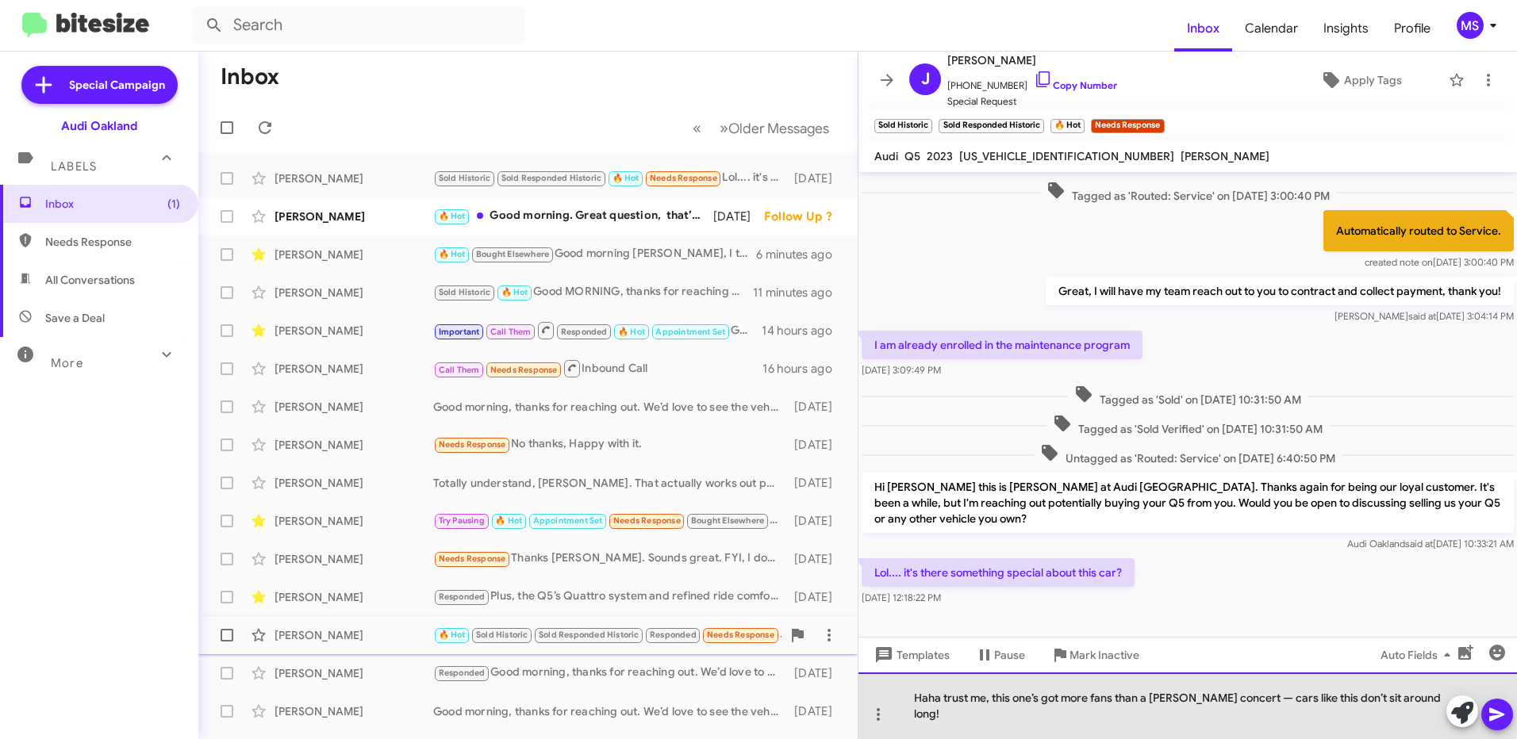
click at [939, 718] on div "Haha trust me, this one’s got more fans than a [PERSON_NAME] concert — cars lik…" at bounding box center [1187, 706] width 658 height 67
click at [1251, 711] on div "lol trust me, this one’s got more fans than a [PERSON_NAME] concert — cars like…" at bounding box center [1187, 706] width 658 height 67
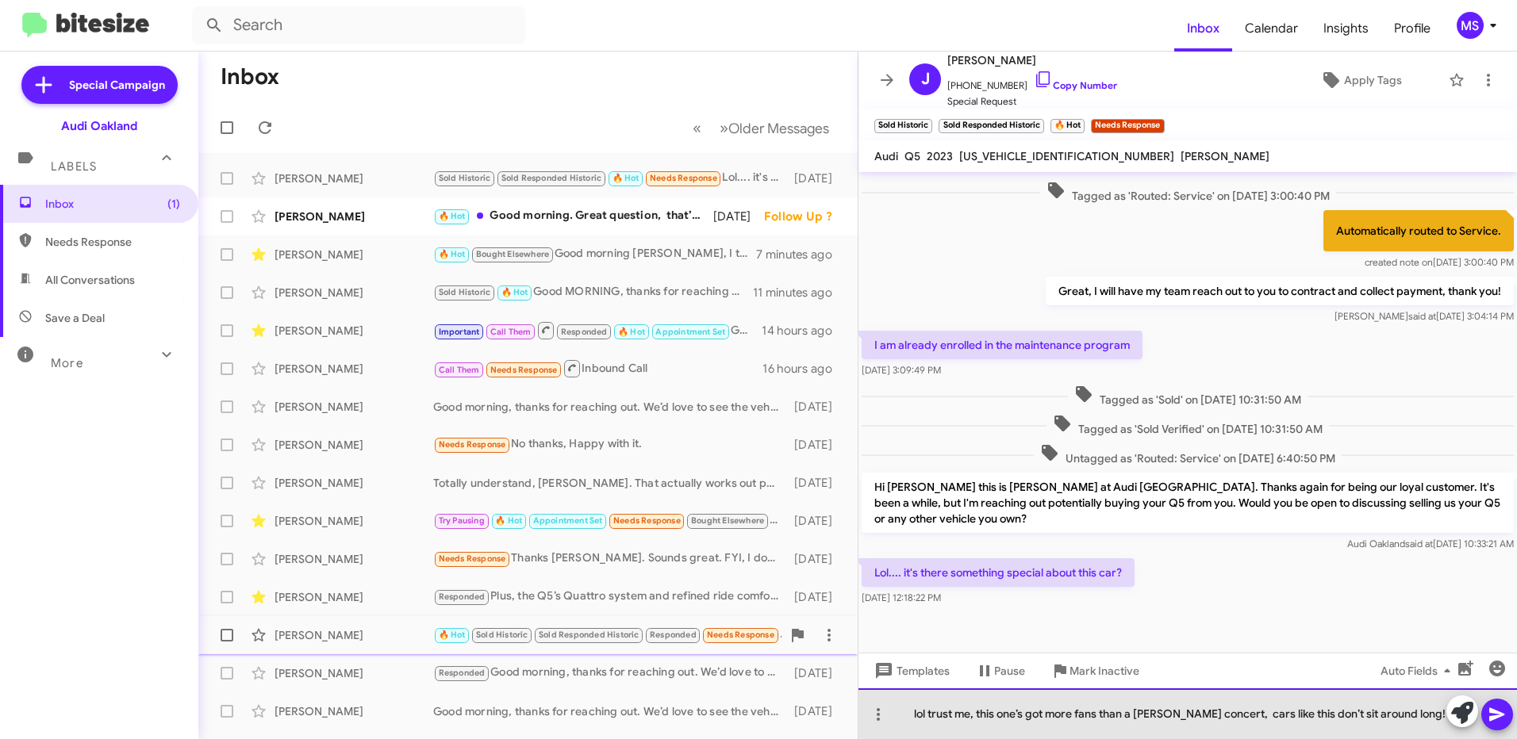
click at [1430, 711] on div "lol trust me, this one’s got more fans than a [PERSON_NAME] concert, cars like …" at bounding box center [1187, 714] width 658 height 51
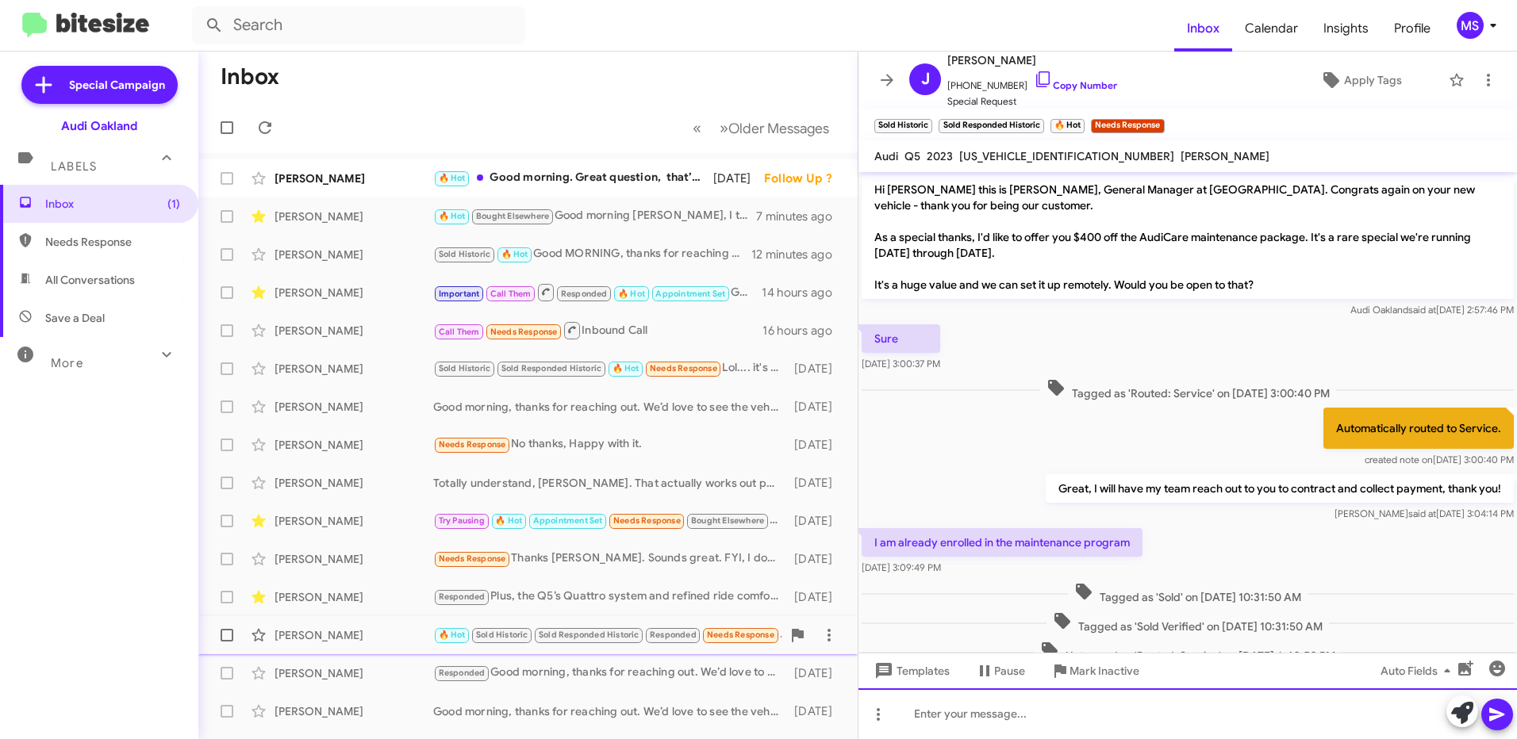
scroll to position [271, 0]
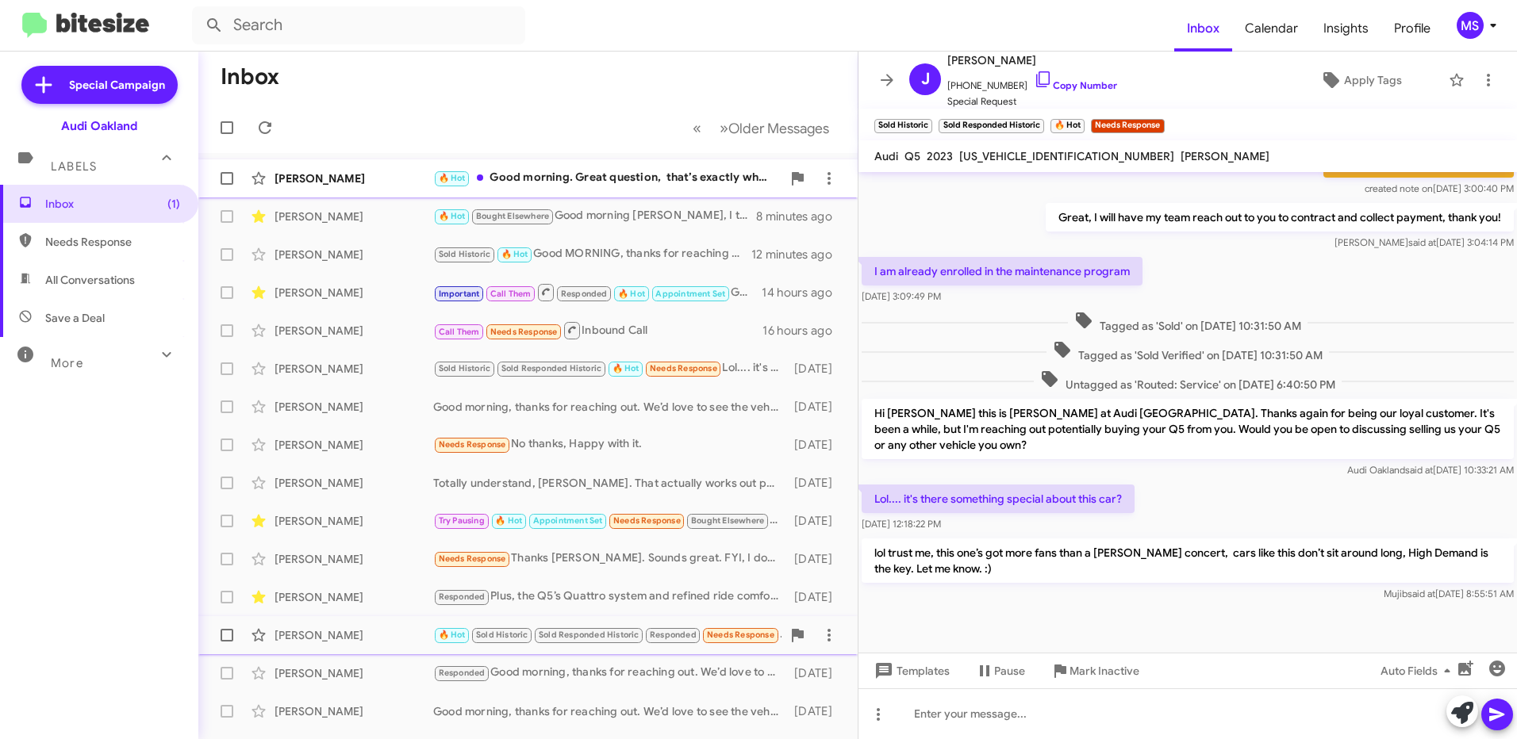
click at [393, 175] on div "[PERSON_NAME]" at bounding box center [353, 179] width 159 height 16
